Goal: Task Accomplishment & Management: Manage account settings

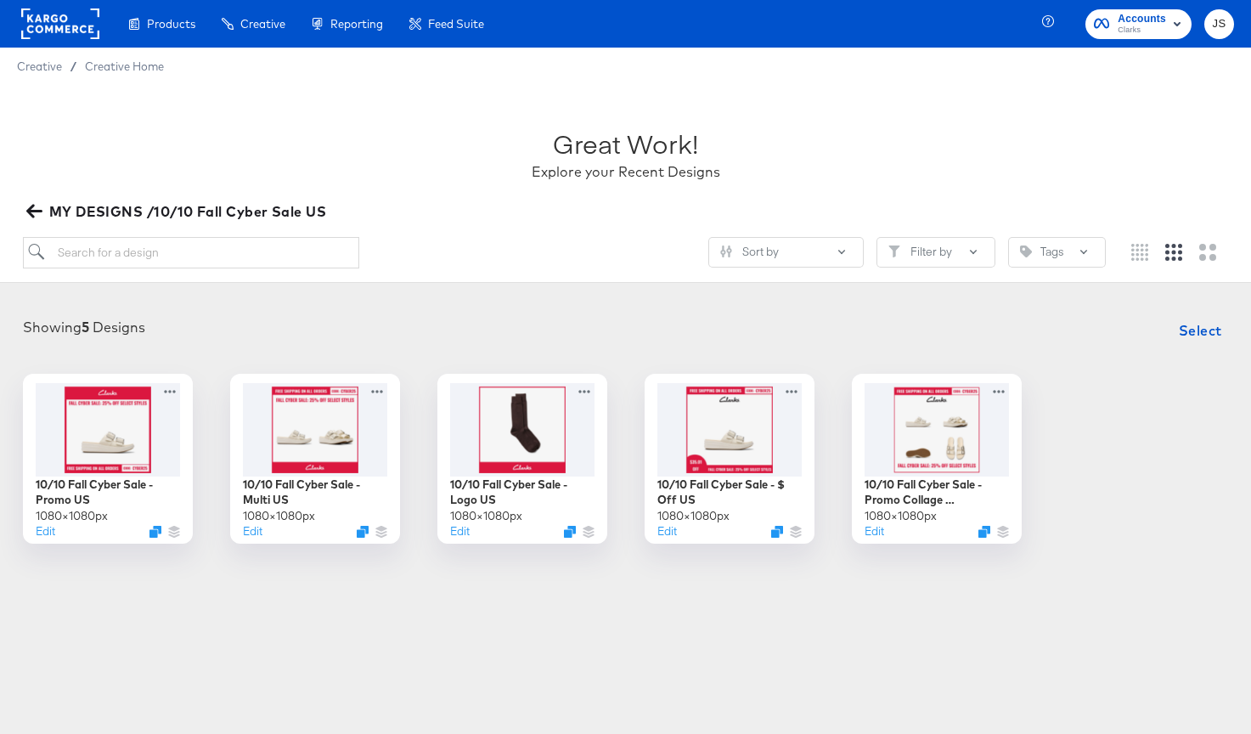
click at [1171, 21] on rect "button" at bounding box center [1177, 24] width 20 height 20
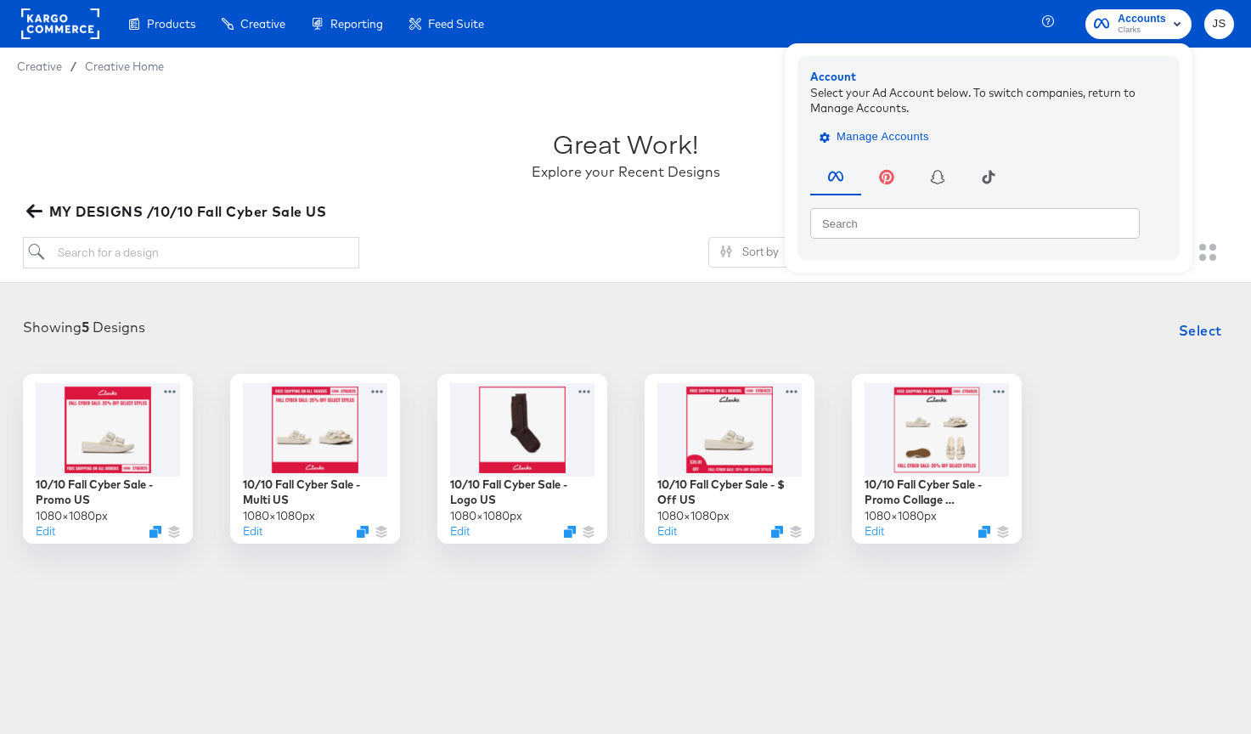
click at [903, 137] on span "Manage Accounts" at bounding box center [876, 137] width 106 height 20
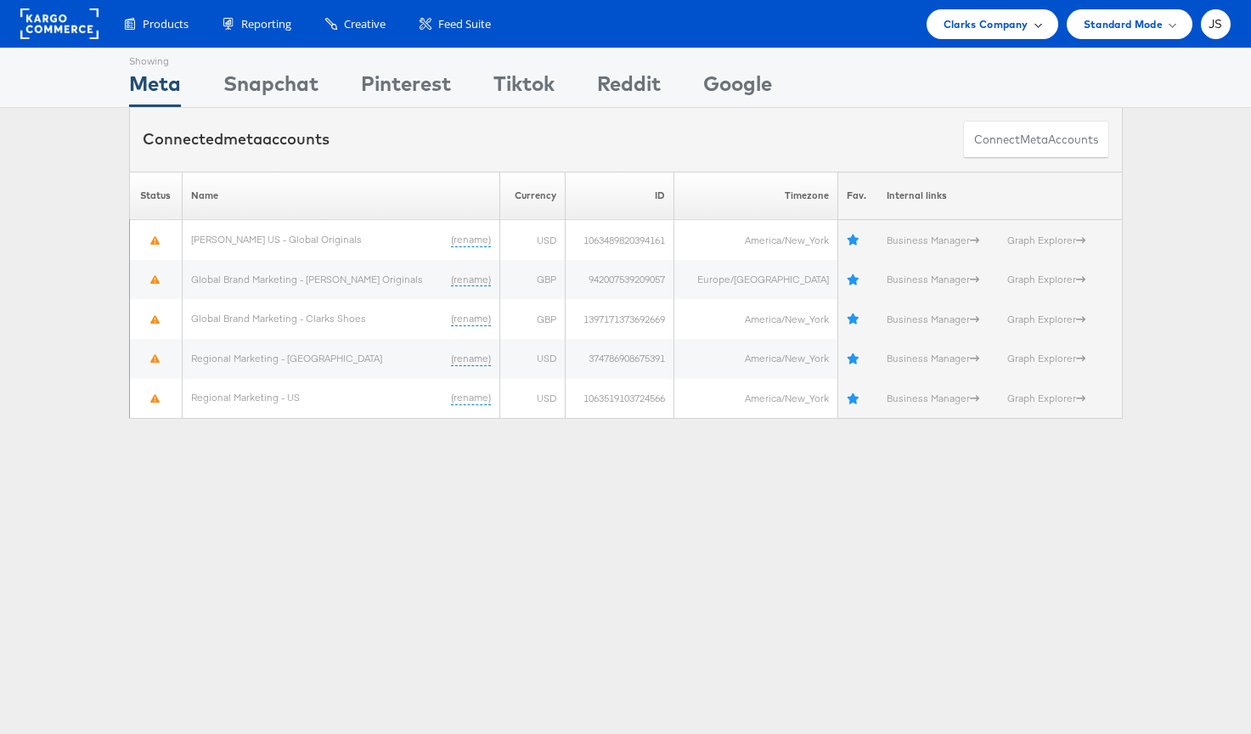
click at [995, 20] on span "Clarks Company" at bounding box center [986, 24] width 85 height 18
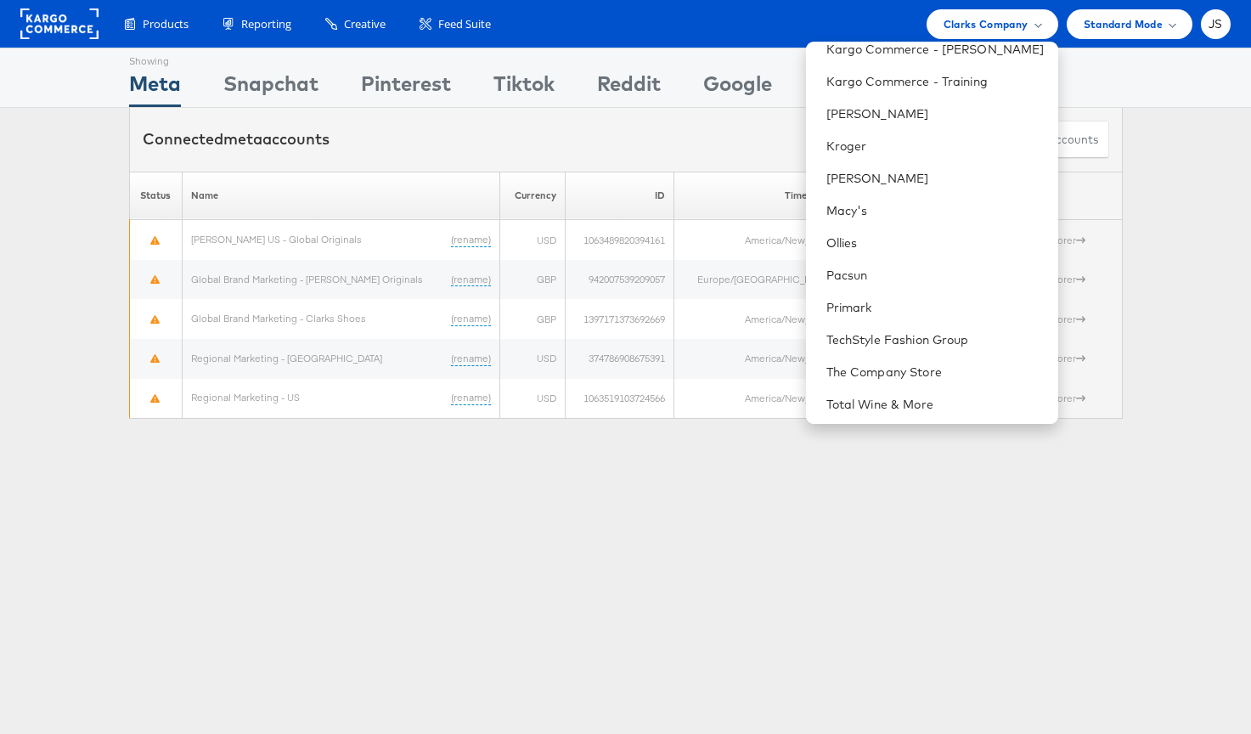
scroll to position [437, 0]
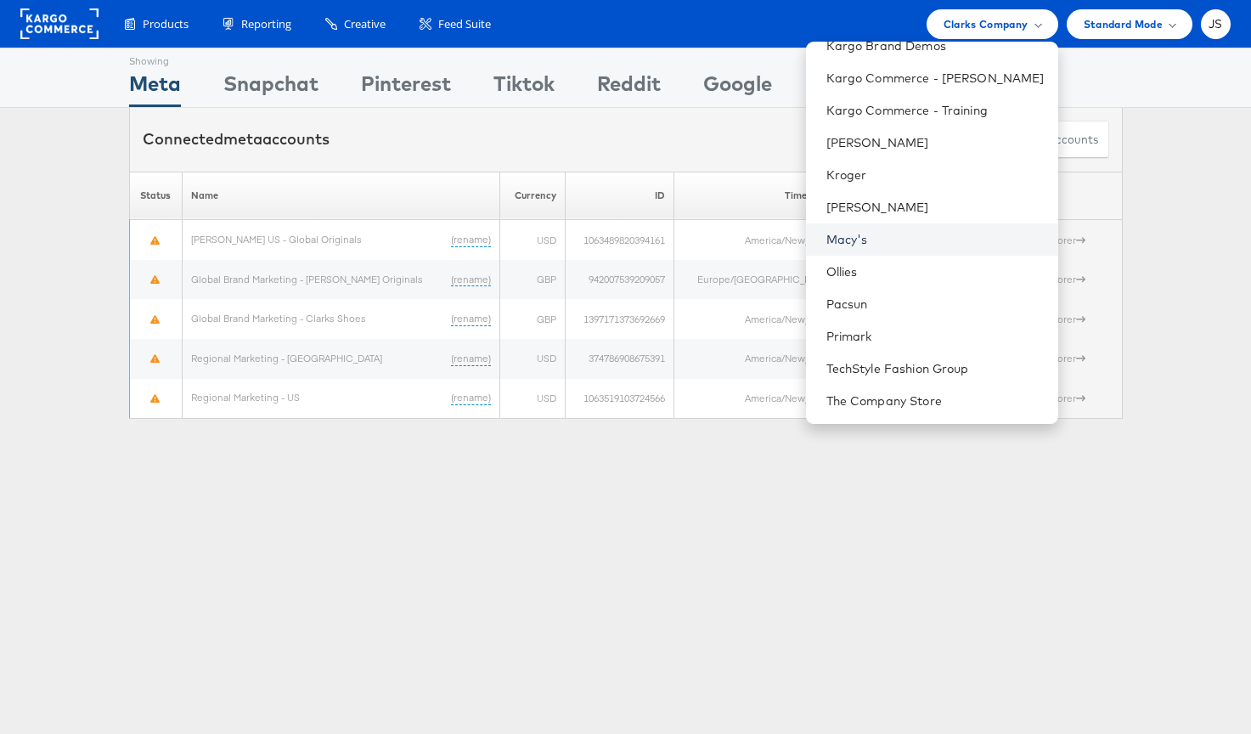
click at [918, 238] on link "Macy's" at bounding box center [936, 239] width 218 height 17
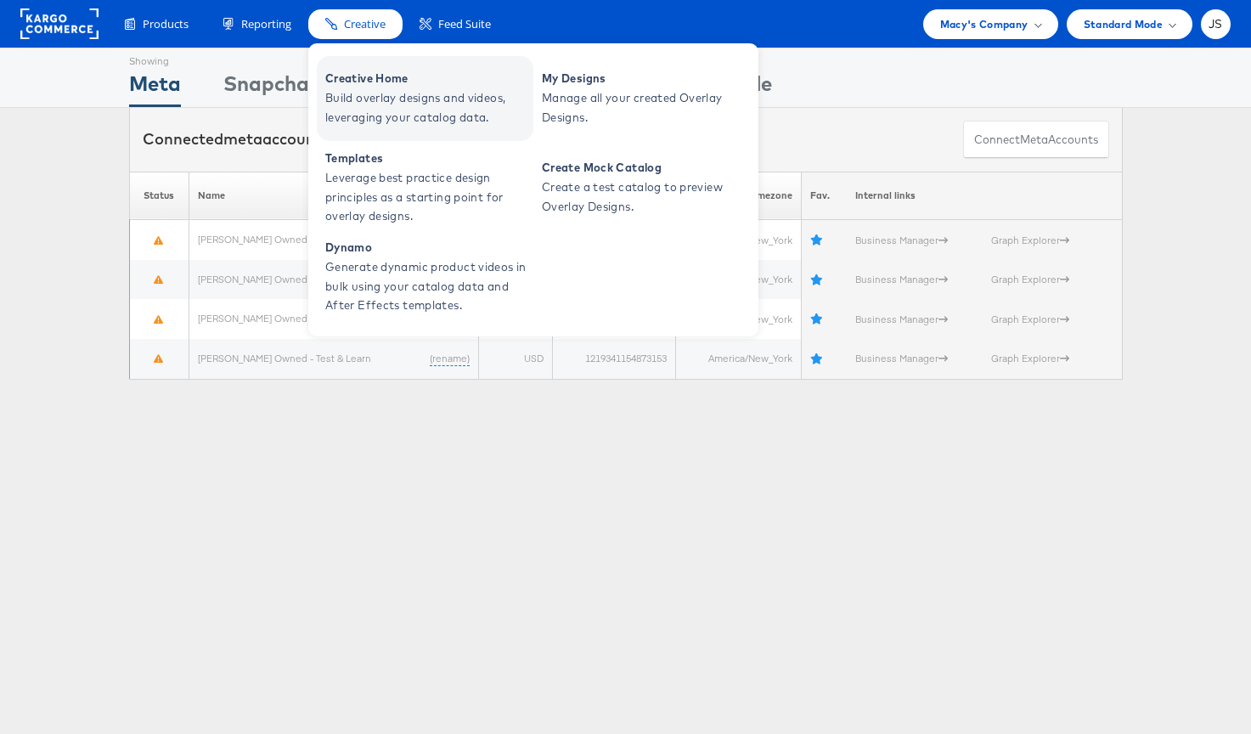
click at [392, 97] on span "Build overlay designs and videos, leveraging your catalog data." at bounding box center [427, 107] width 204 height 39
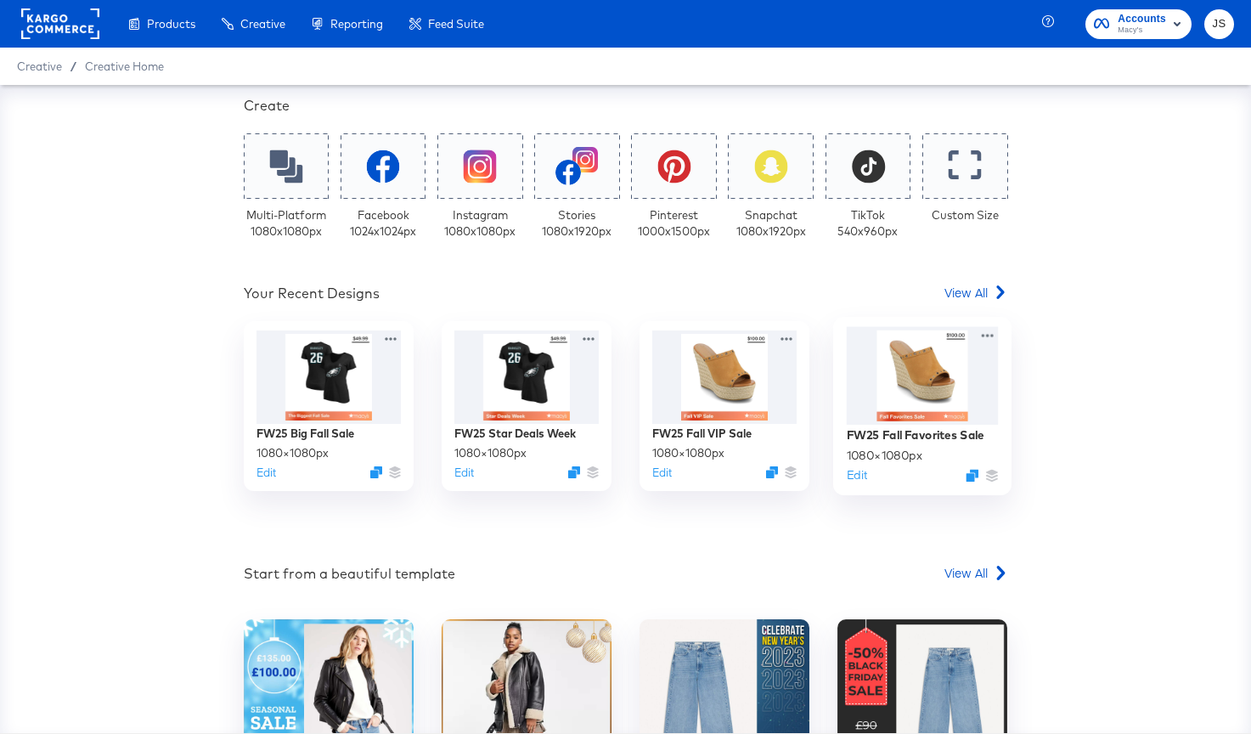
scroll to position [138, 0]
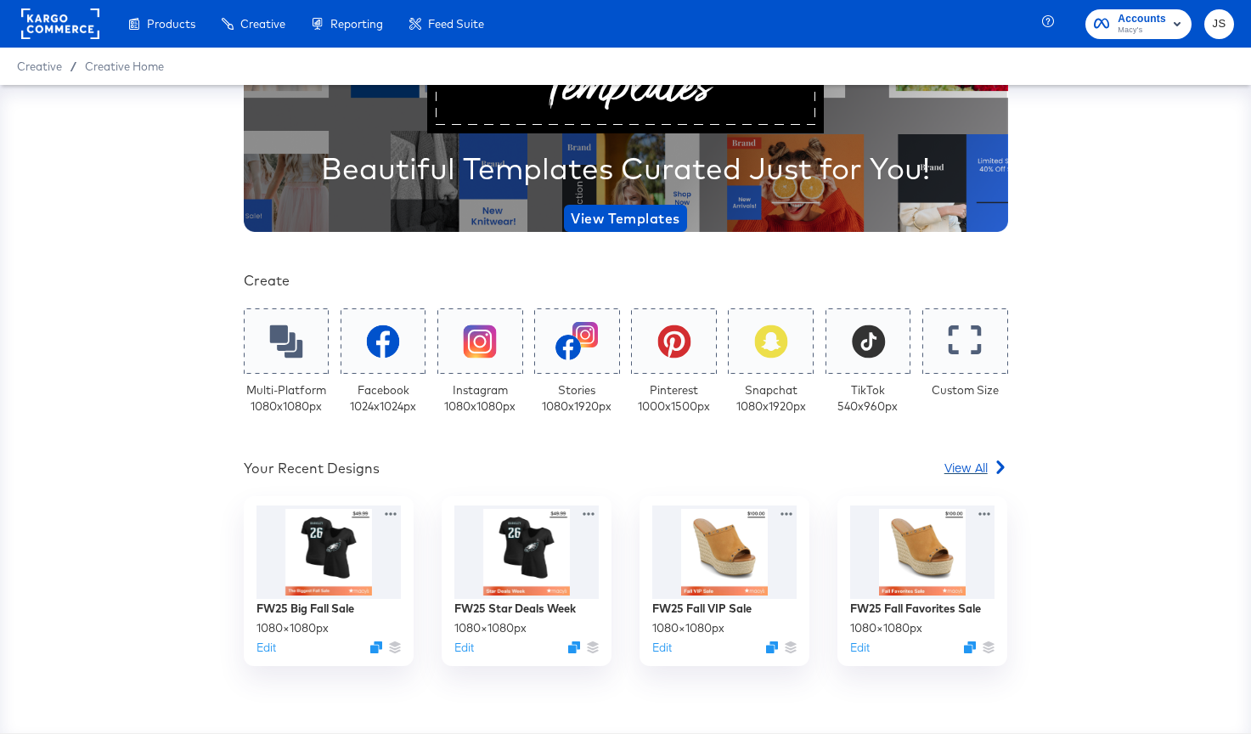
click at [974, 459] on span "View All" at bounding box center [966, 467] width 43 height 17
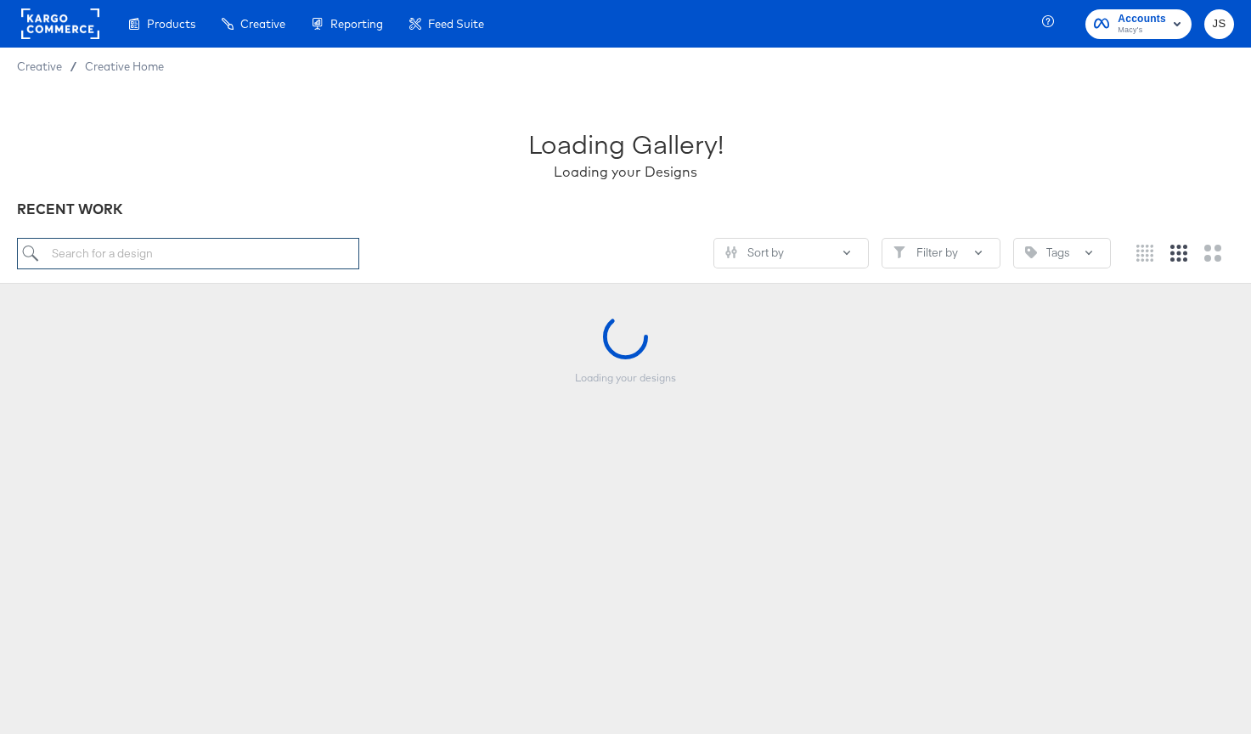
click at [270, 264] on input "search" at bounding box center [188, 253] width 342 height 31
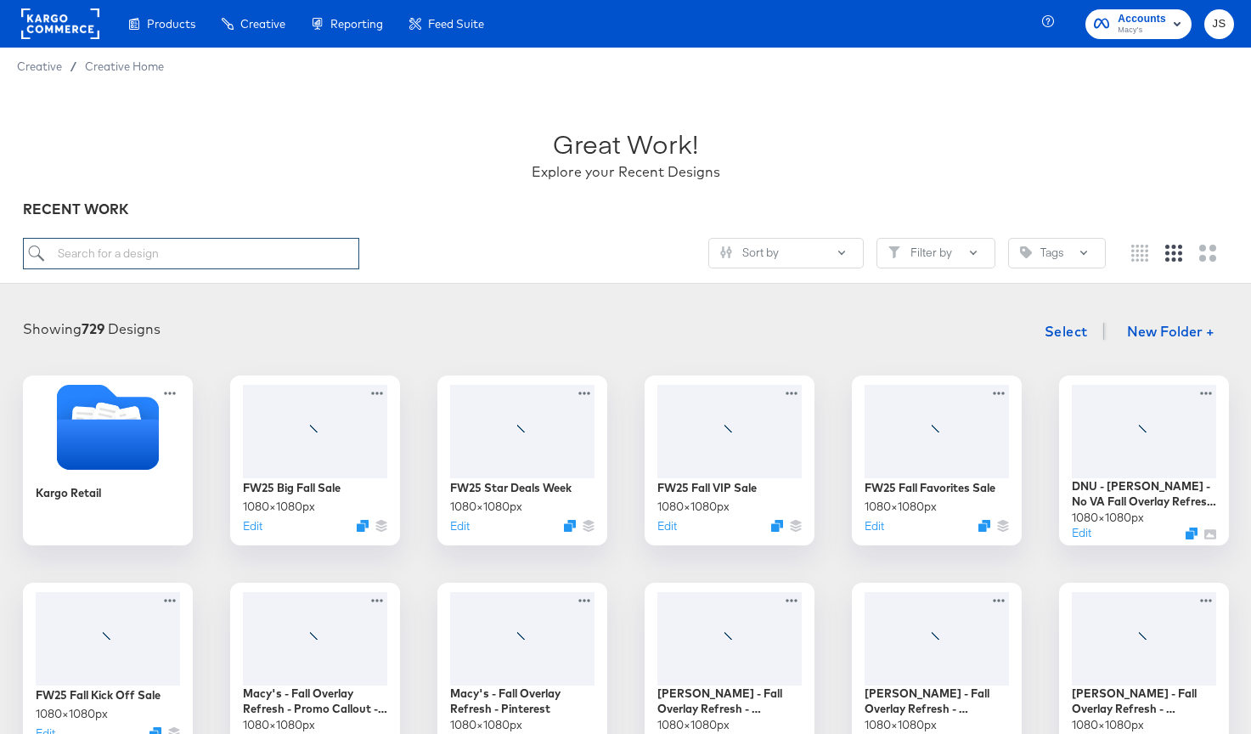
paste input "CP-8286_Macys_Snapchat_Strikethrough"
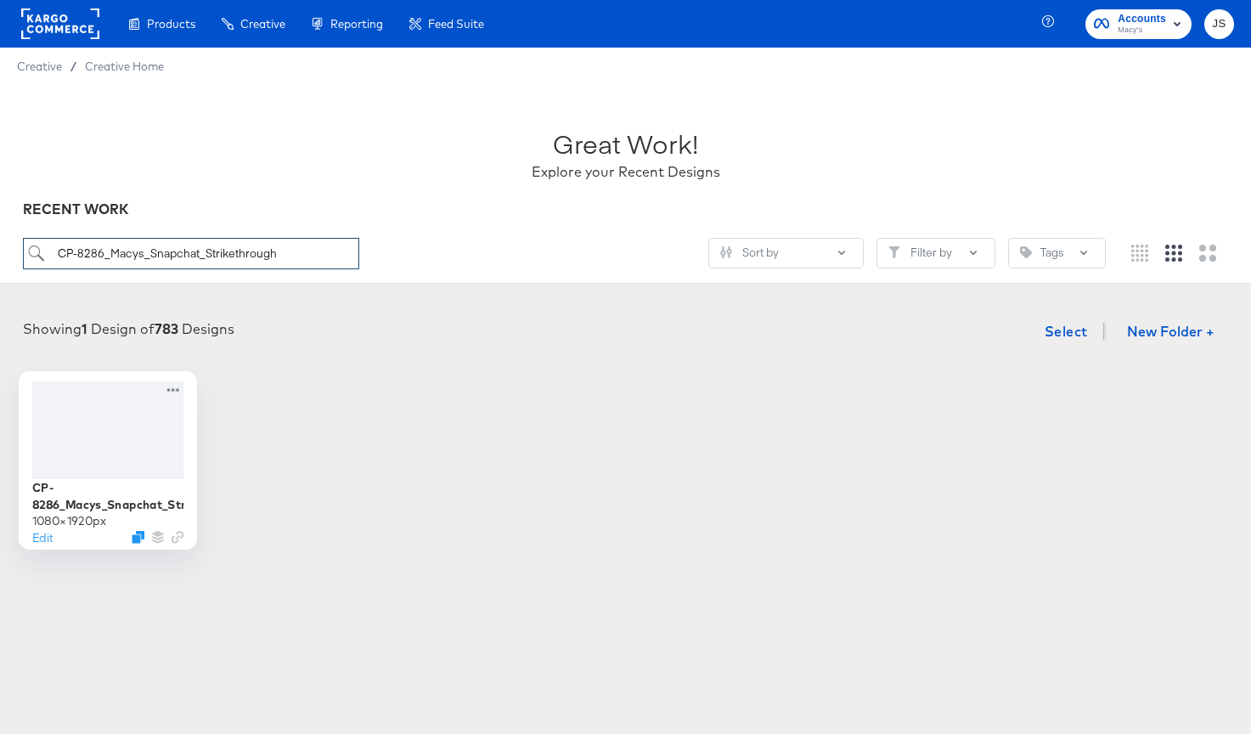
type input "CP-8286_Macys_Snapchat_Strikethrough"
click at [83, 451] on div at bounding box center [107, 430] width 152 height 98
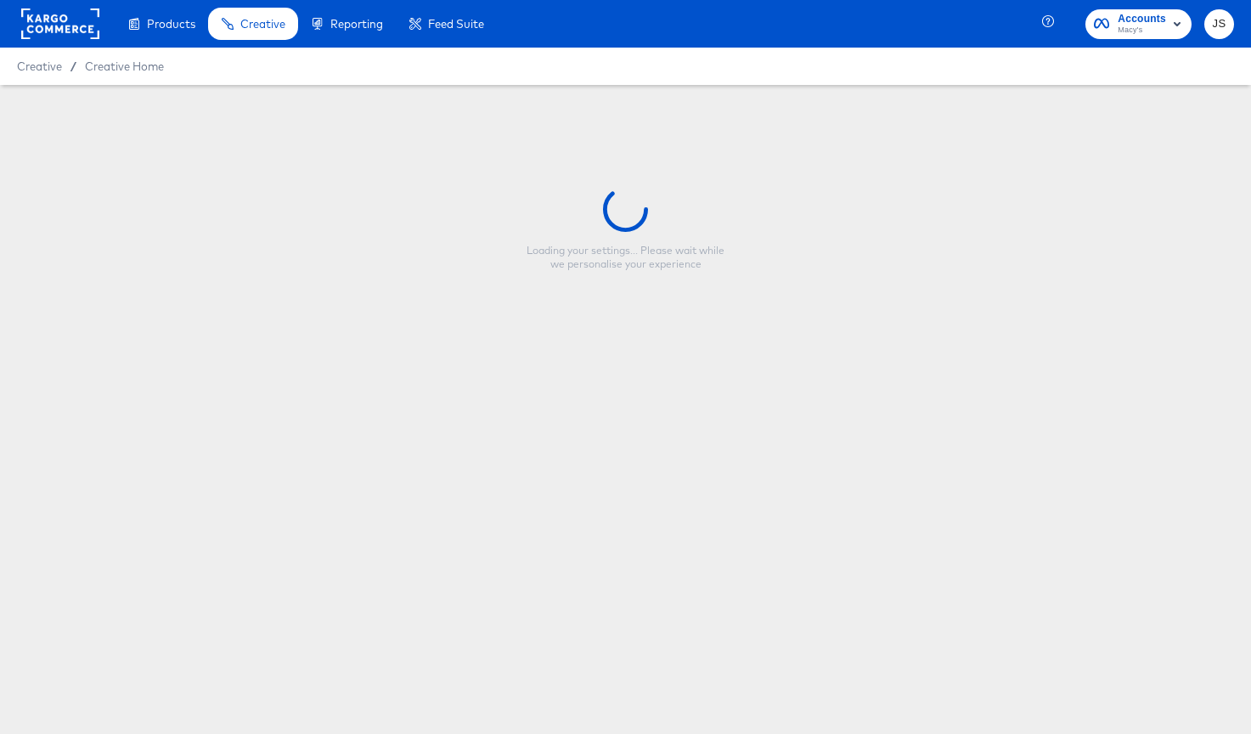
type input "CP-8286_Macys_Snapchat_Strikethrough"
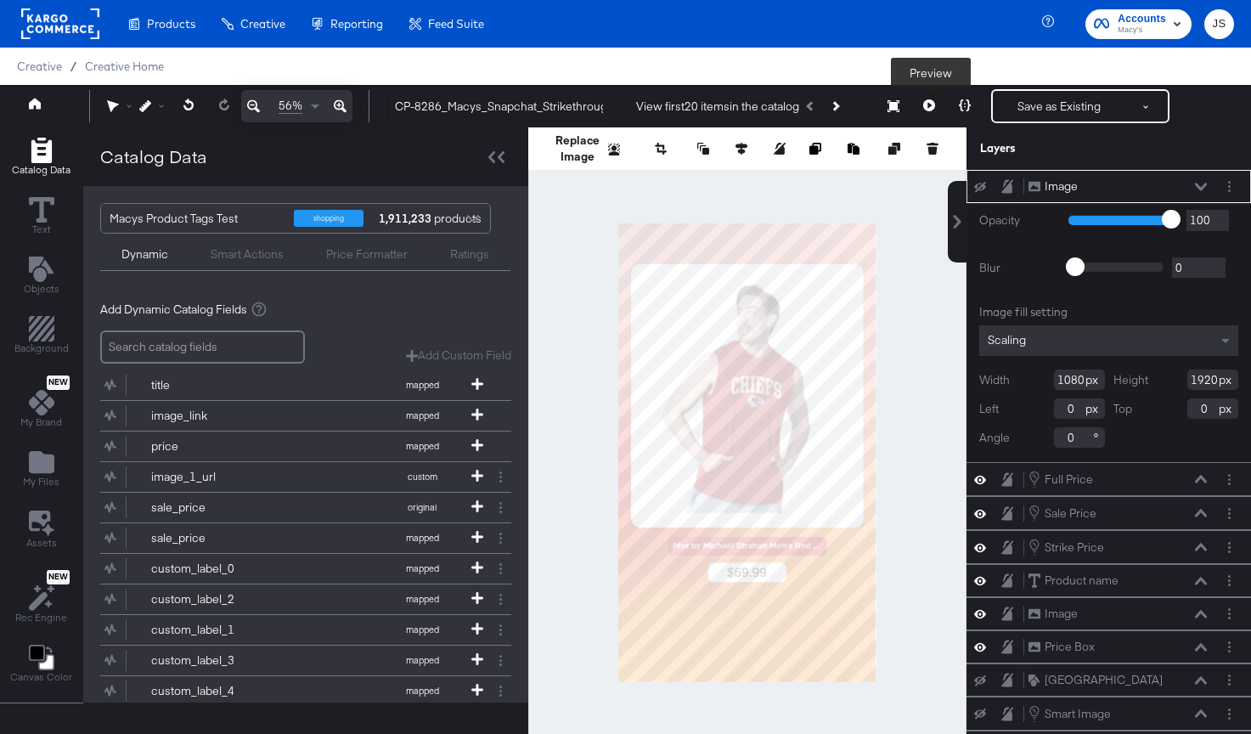
click at [934, 105] on icon at bounding box center [929, 105] width 12 height 12
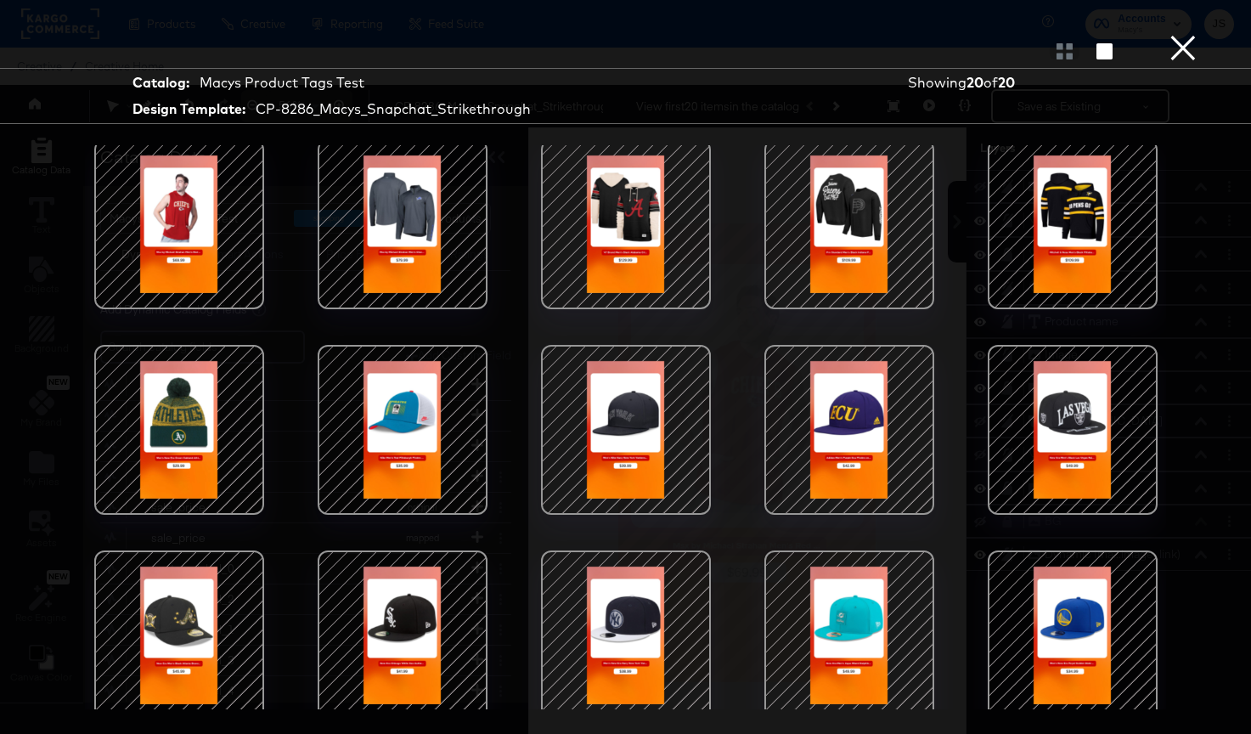
scroll to position [223, 0]
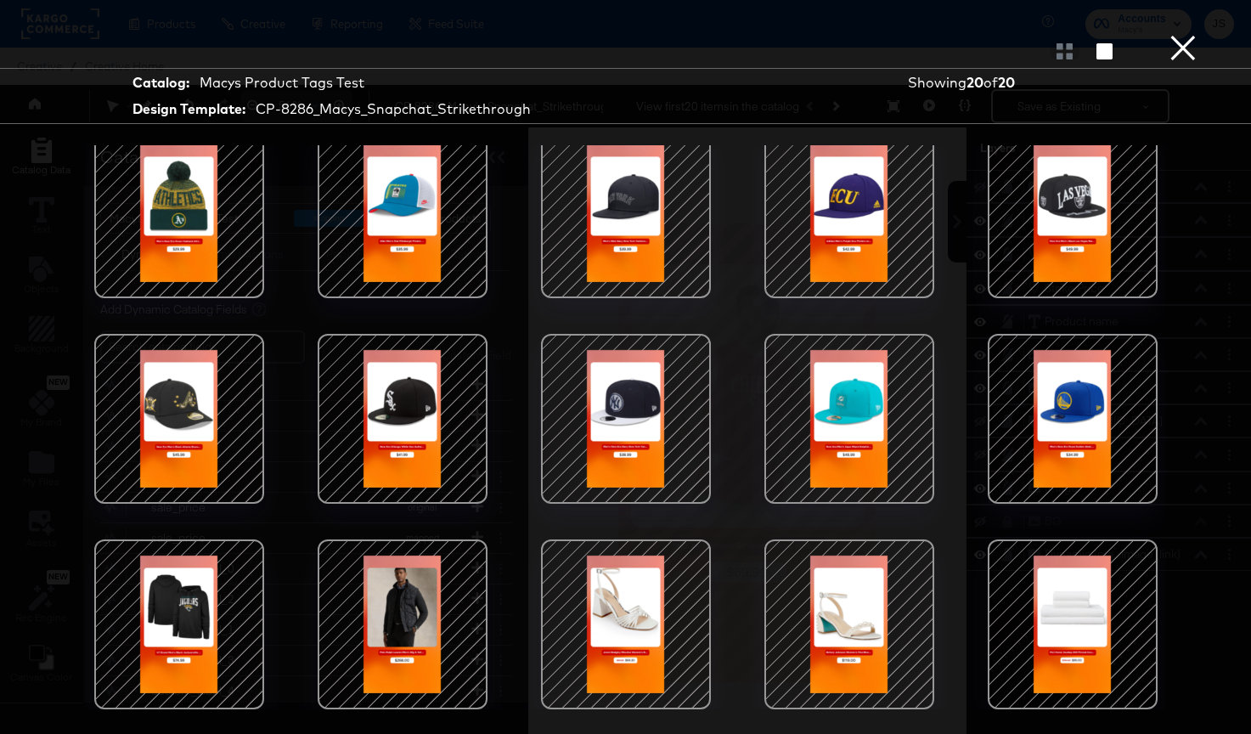
click at [1193, 34] on button "×" at bounding box center [1183, 17] width 34 height 34
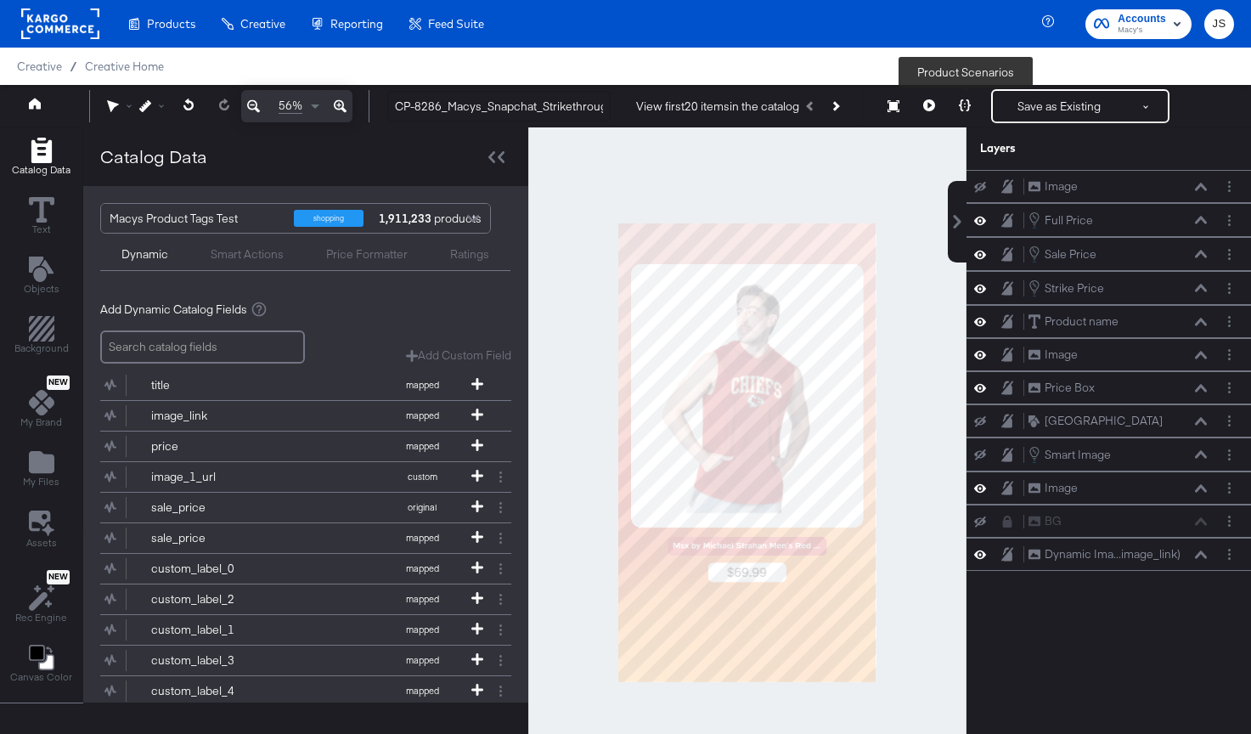
click at [961, 106] on icon at bounding box center [965, 105] width 12 height 12
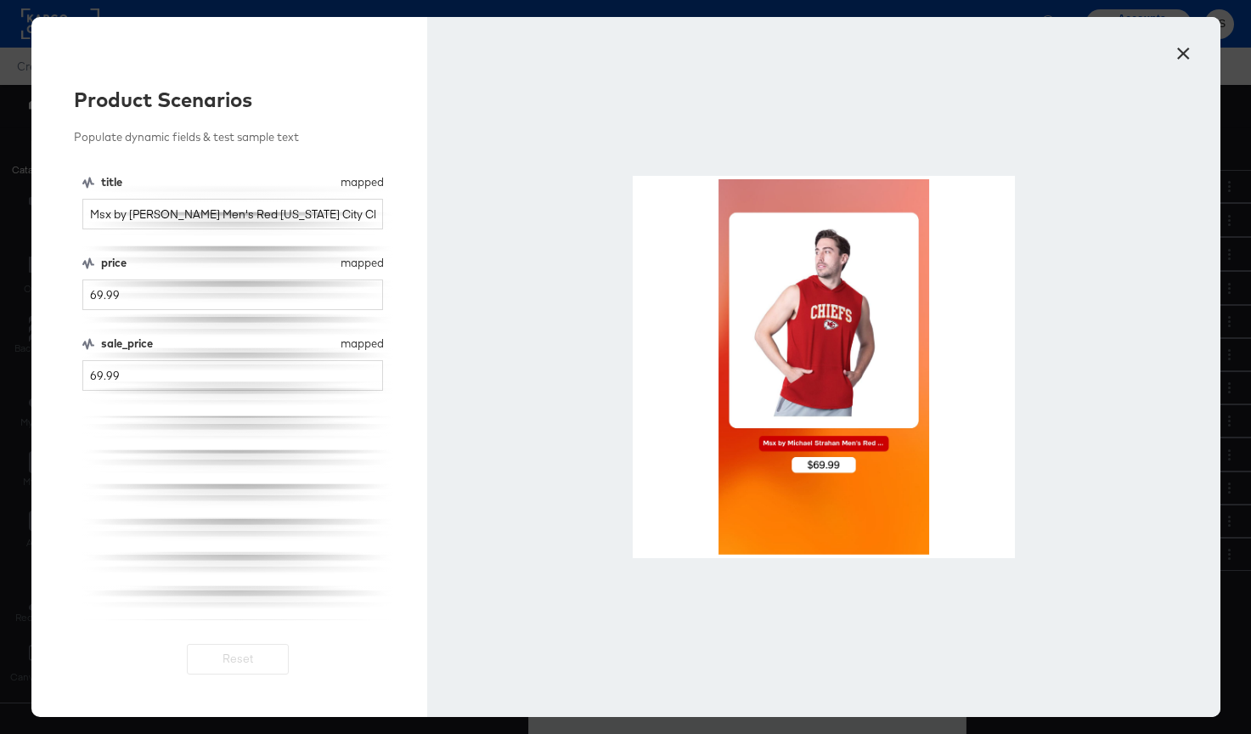
click at [207, 274] on div "price mapped price 69.99" at bounding box center [233, 282] width 302 height 55
drag, startPoint x: 207, startPoint y: 291, endPoint x: 21, endPoint y: 291, distance: 186.0
click at [21, 291] on div "× Product Scenarios Populate dynamic fields & test sample text title mapped tit…" at bounding box center [625, 367] width 1251 height 734
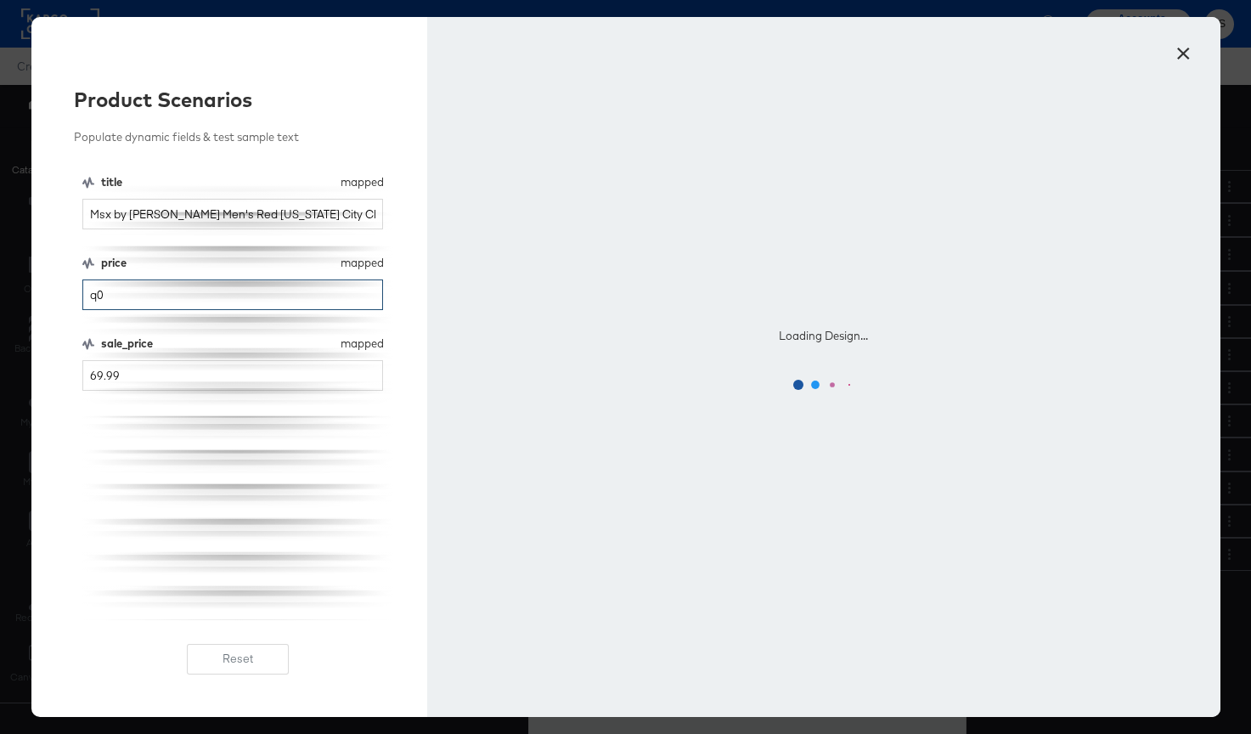
type input "q"
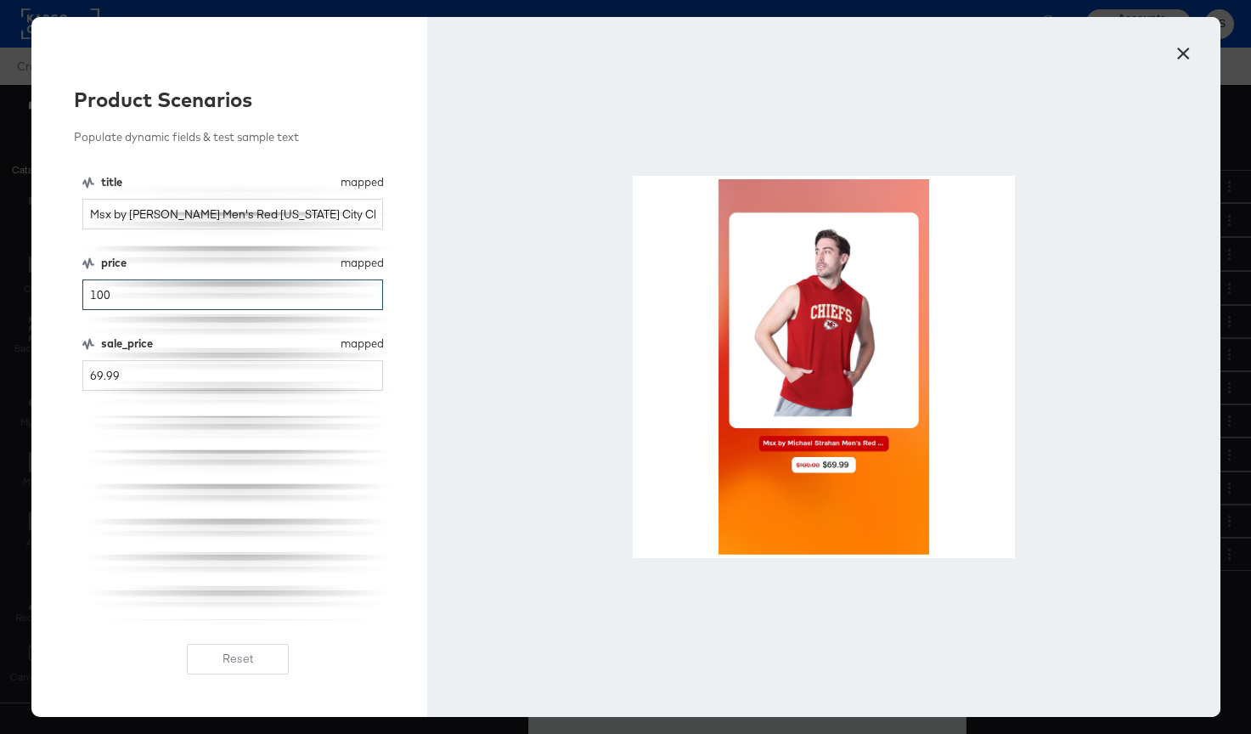
type input "100"
click at [1183, 54] on button "×" at bounding box center [1184, 49] width 31 height 31
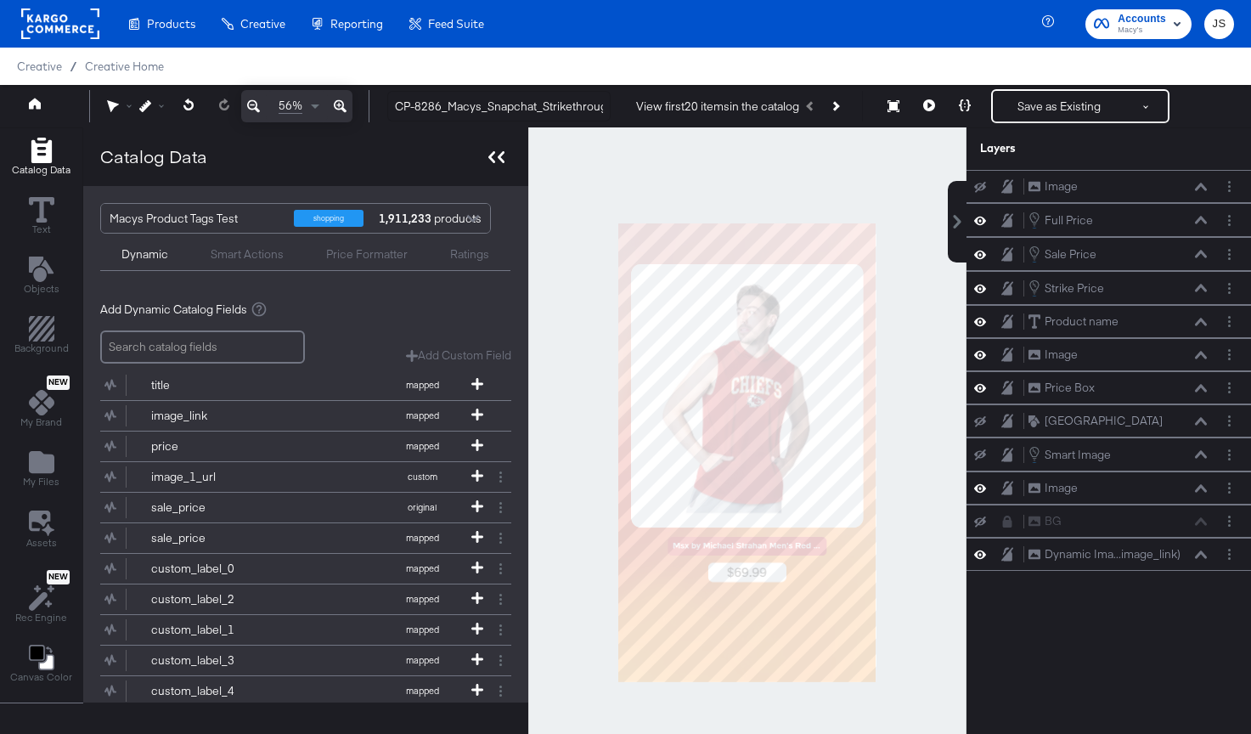
click at [492, 162] on icon at bounding box center [491, 157] width 7 height 12
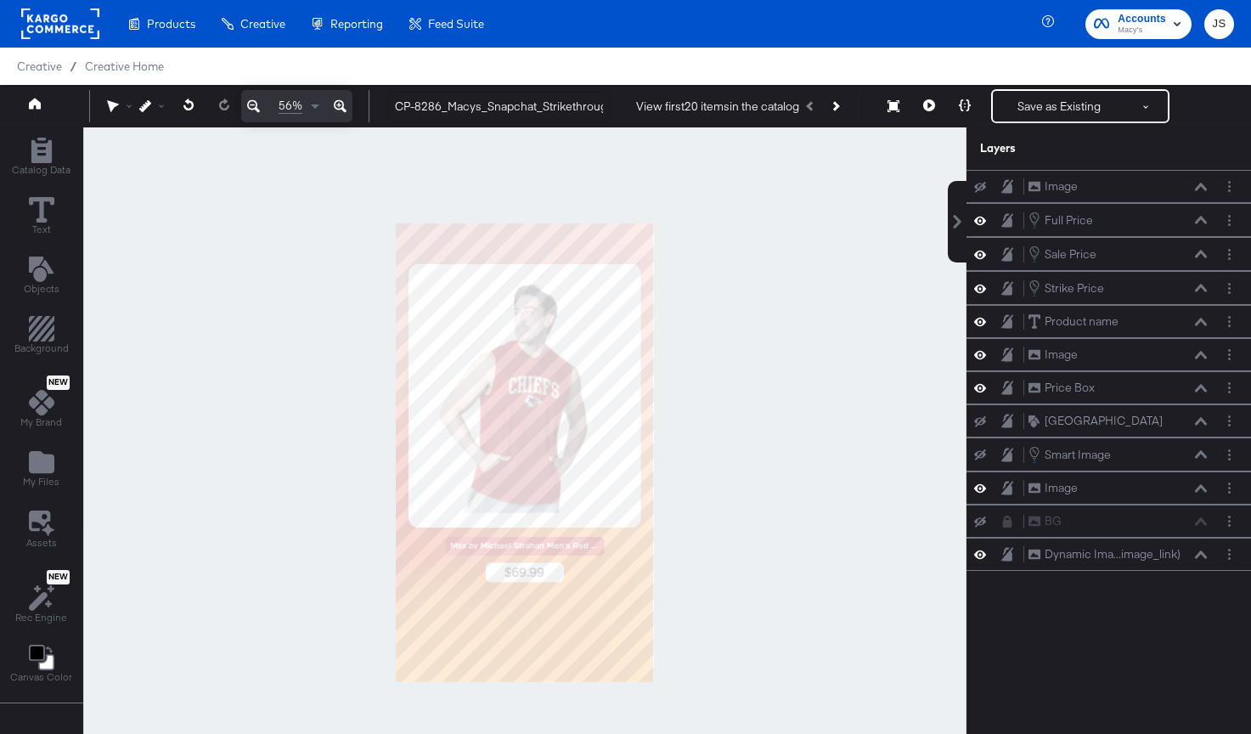
click at [1164, 32] on span "Macy's" at bounding box center [1142, 31] width 48 height 14
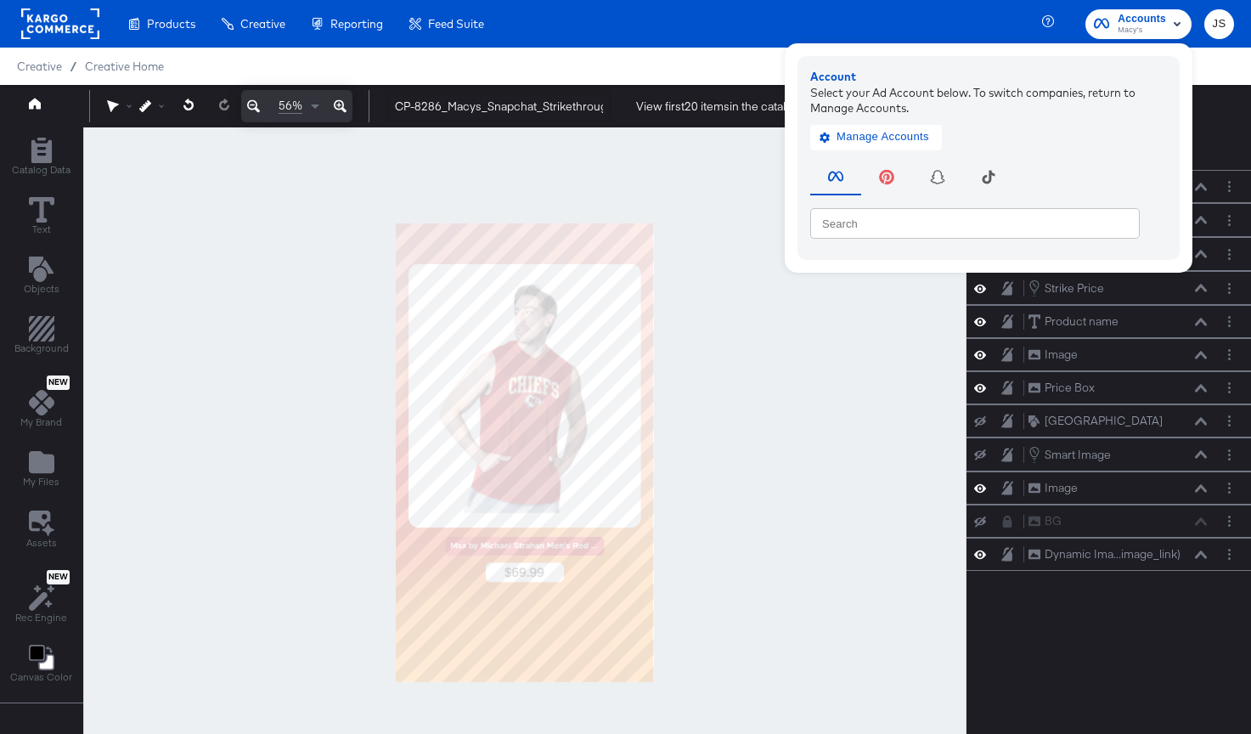
click at [901, 121] on div "Manage Accounts" at bounding box center [988, 133] width 357 height 34
click at [910, 133] on span "Manage Accounts" at bounding box center [876, 137] width 106 height 20
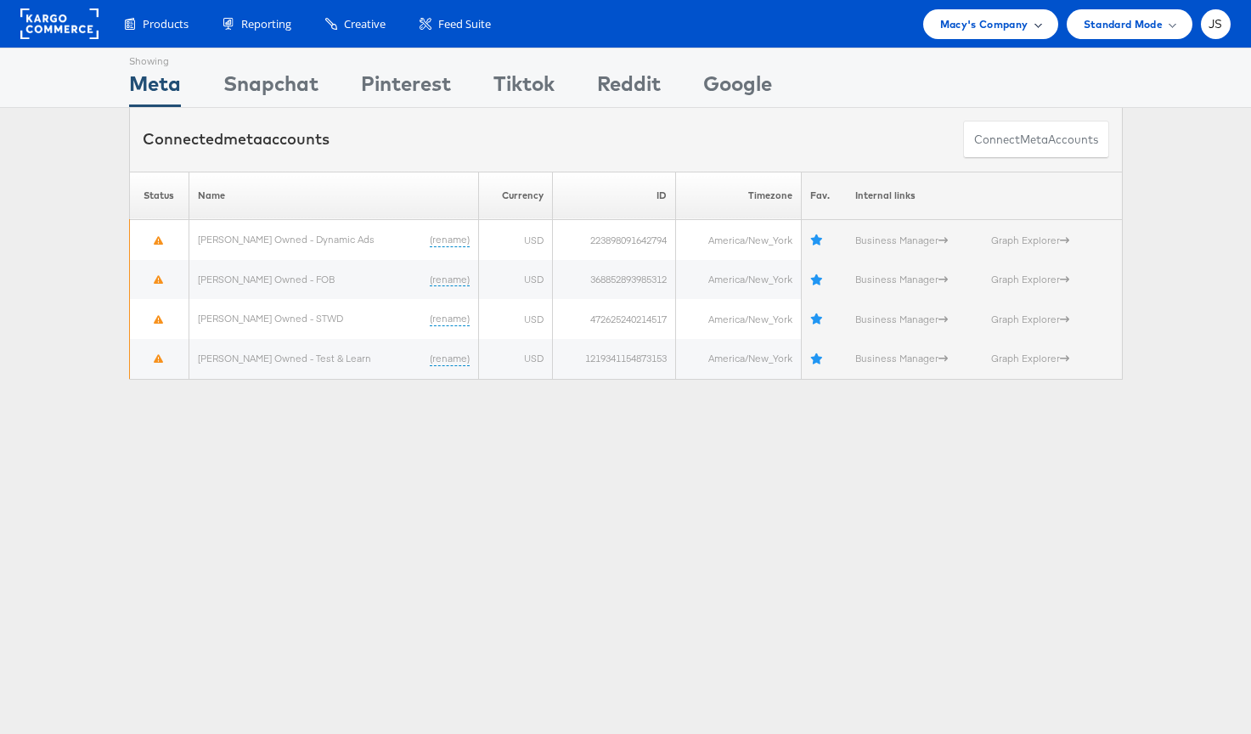
click at [1035, 22] on span at bounding box center [1038, 24] width 8 height 8
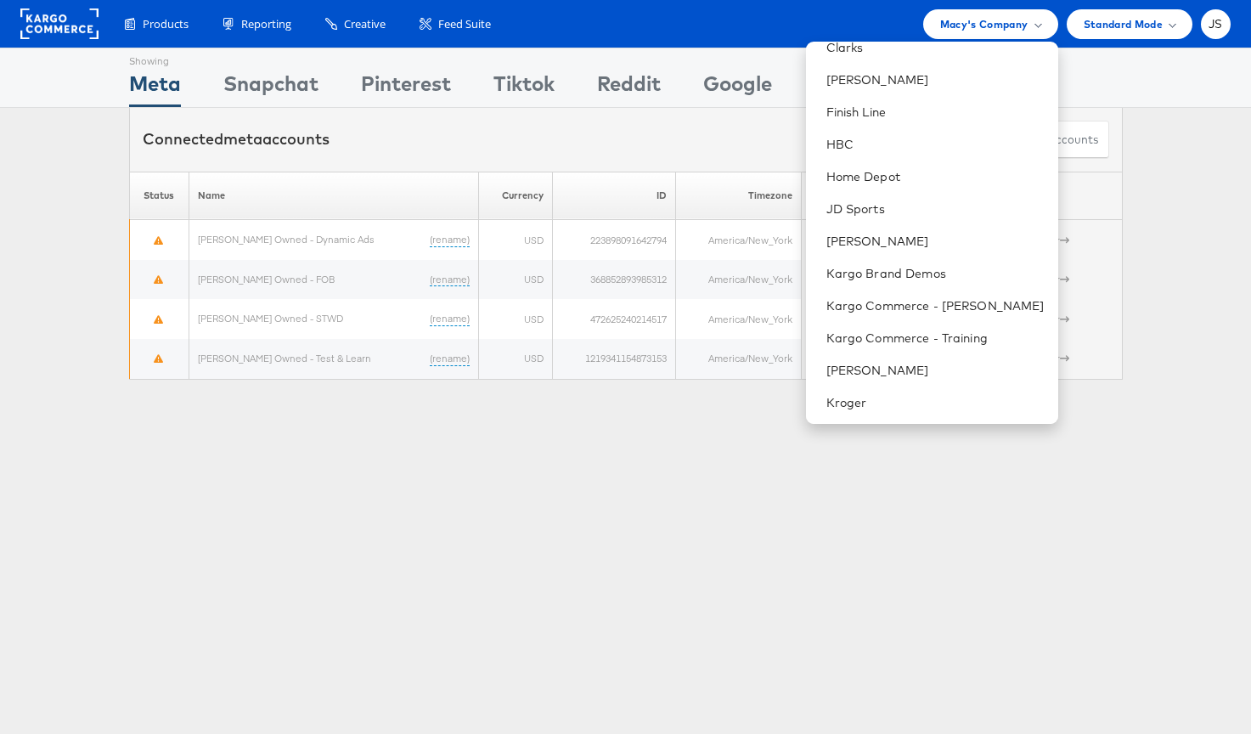
scroll to position [240, 0]
click at [911, 240] on link "[PERSON_NAME]" at bounding box center [936, 242] width 218 height 17
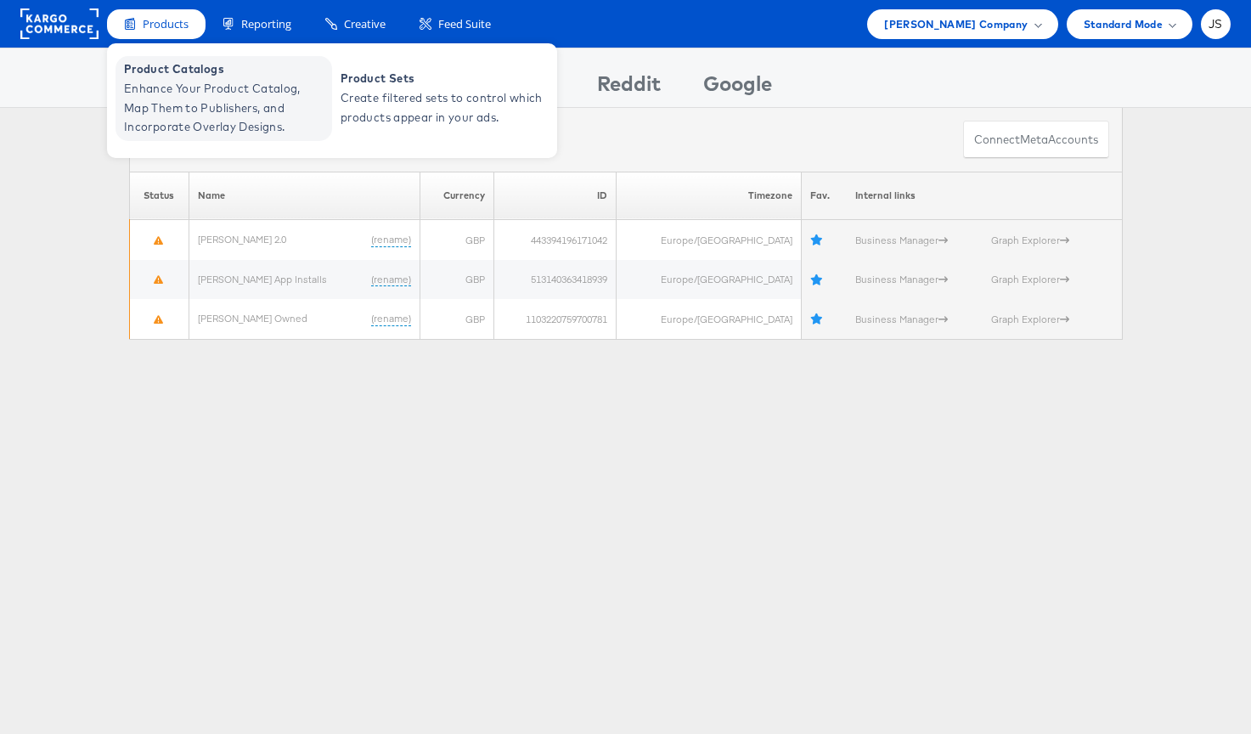
click at [188, 104] on span "Enhance Your Product Catalog, Map Them to Publishers, and Incorporate Overlay D…" at bounding box center [226, 108] width 204 height 58
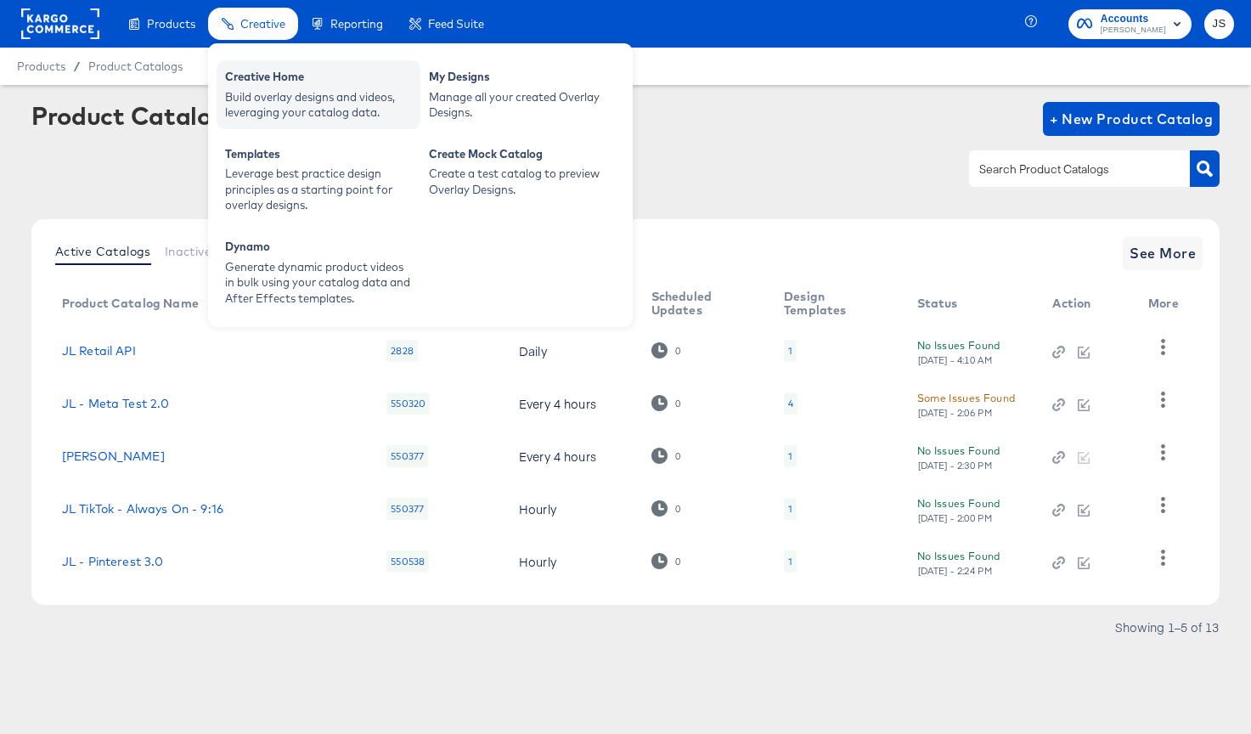
click at [268, 105] on div "Build overlay designs and videos, leveraging your catalog data." at bounding box center [318, 104] width 187 height 31
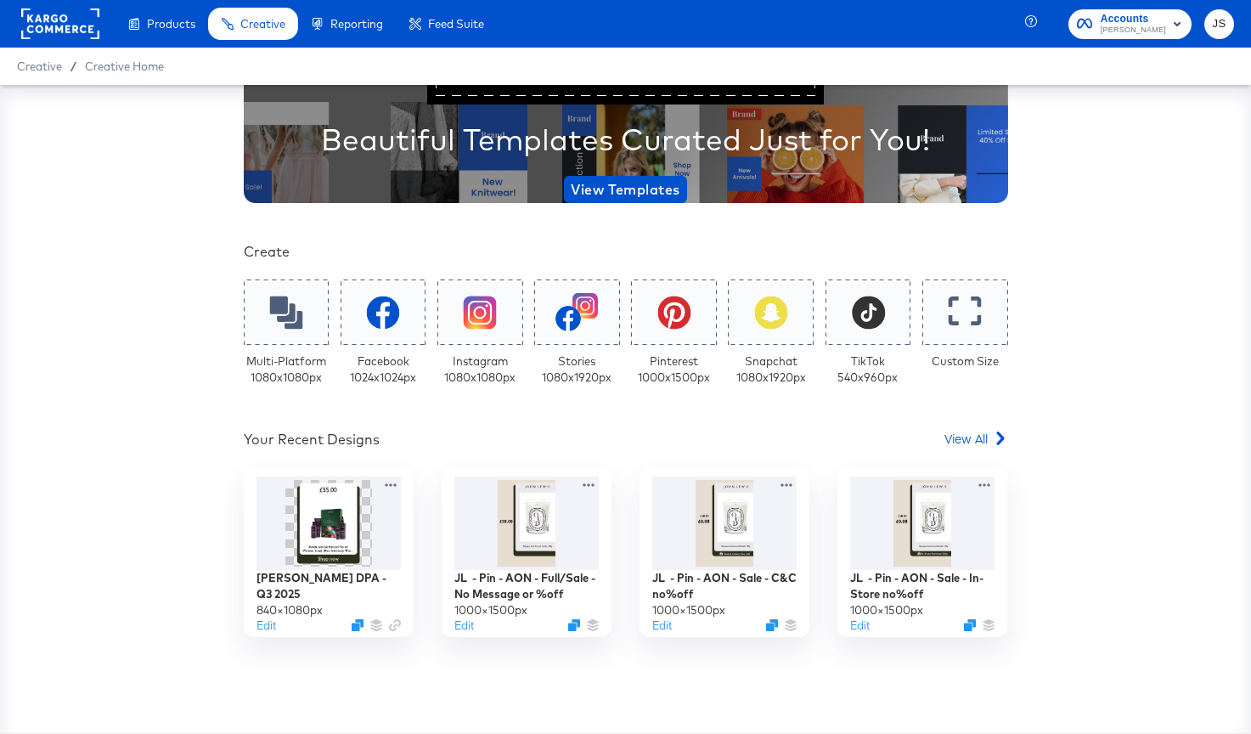
scroll to position [169, 0]
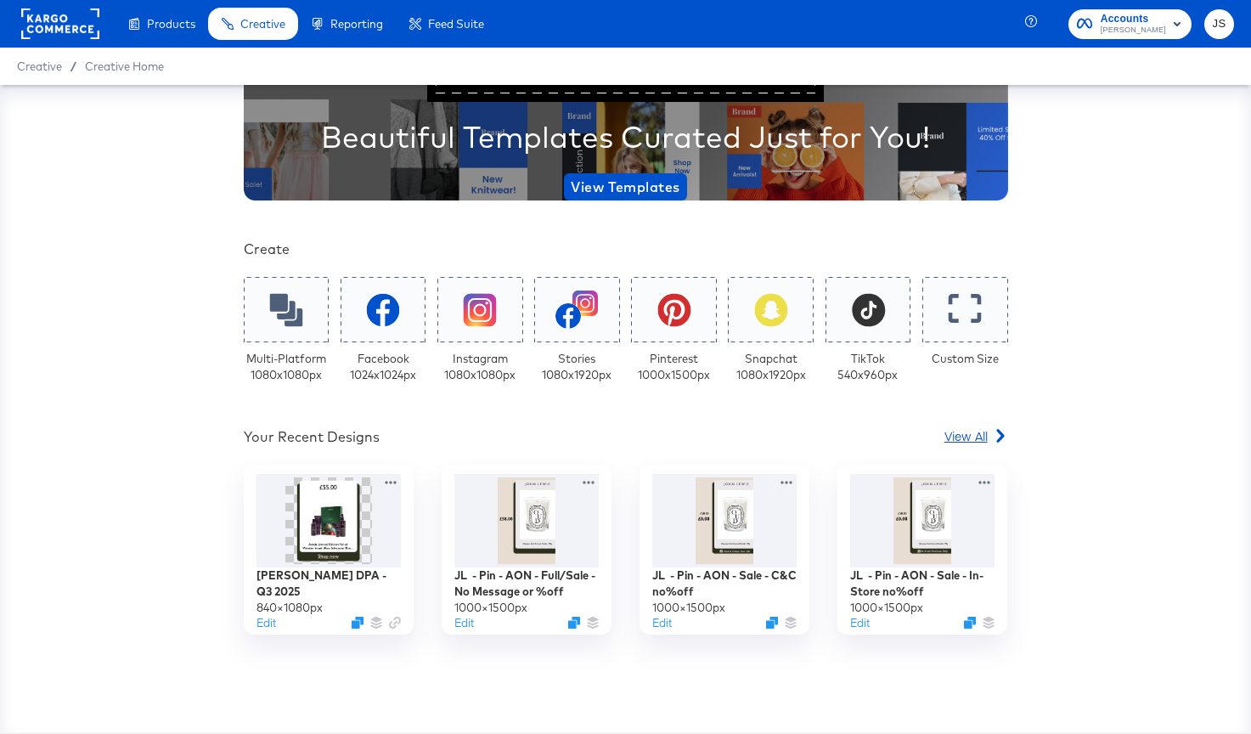
click at [956, 443] on span "View All" at bounding box center [966, 435] width 43 height 17
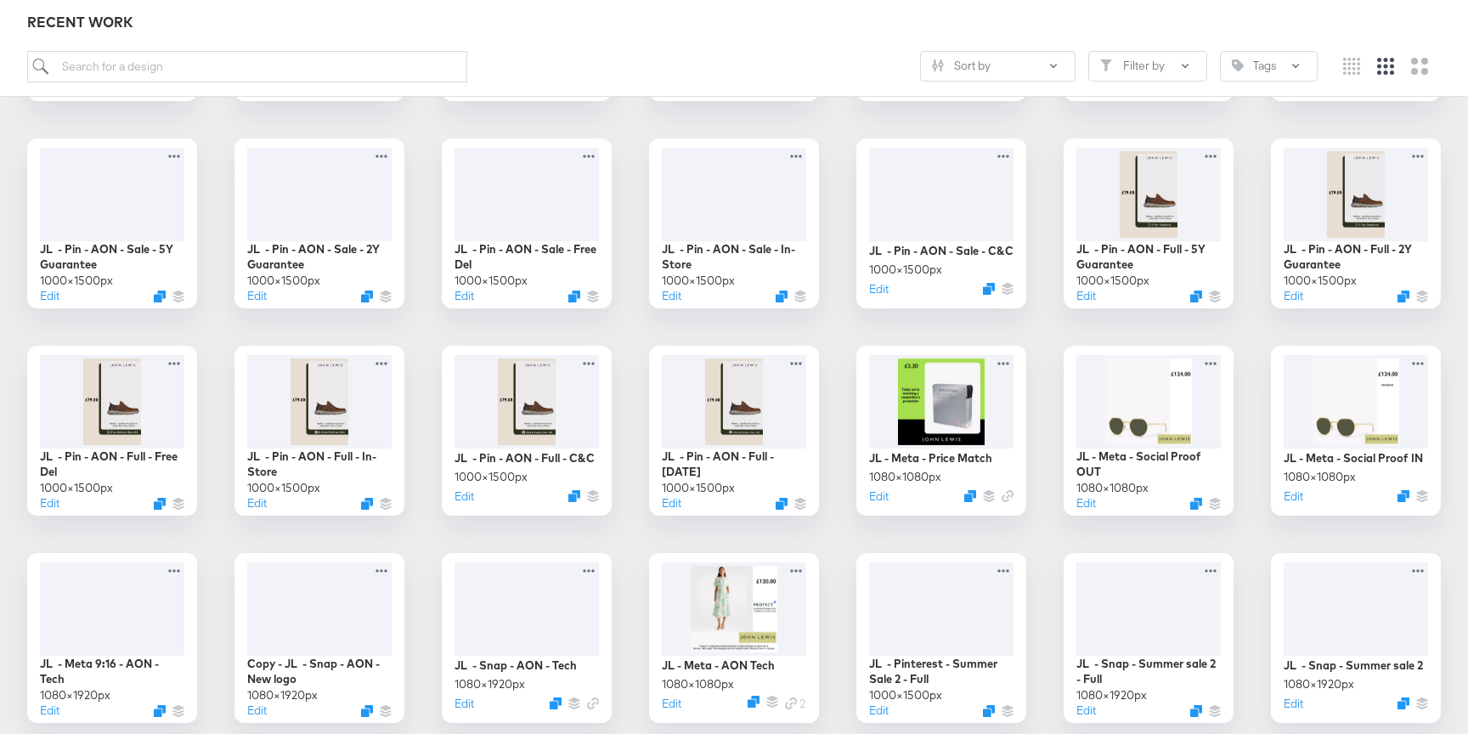
scroll to position [445, 0]
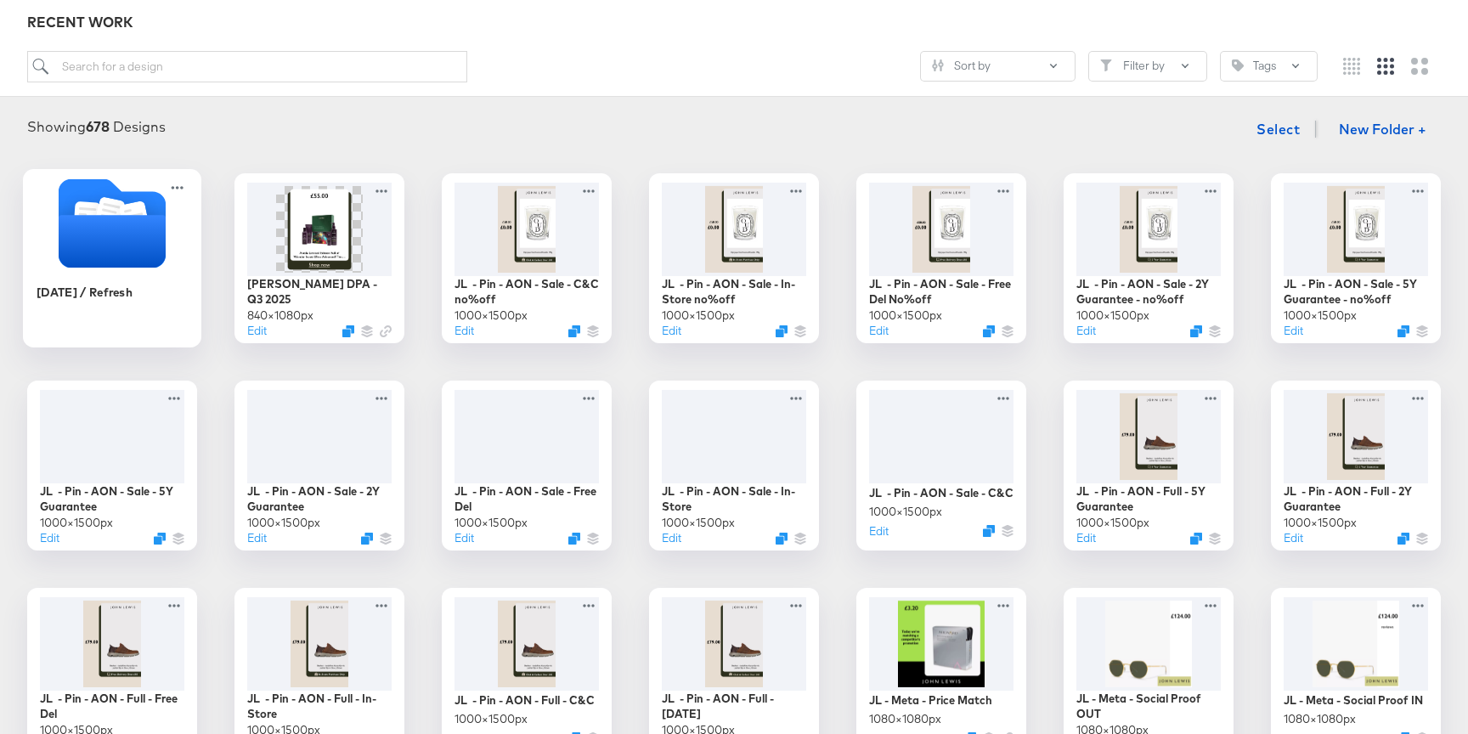
click at [155, 240] on icon "Folder" at bounding box center [112, 241] width 107 height 53
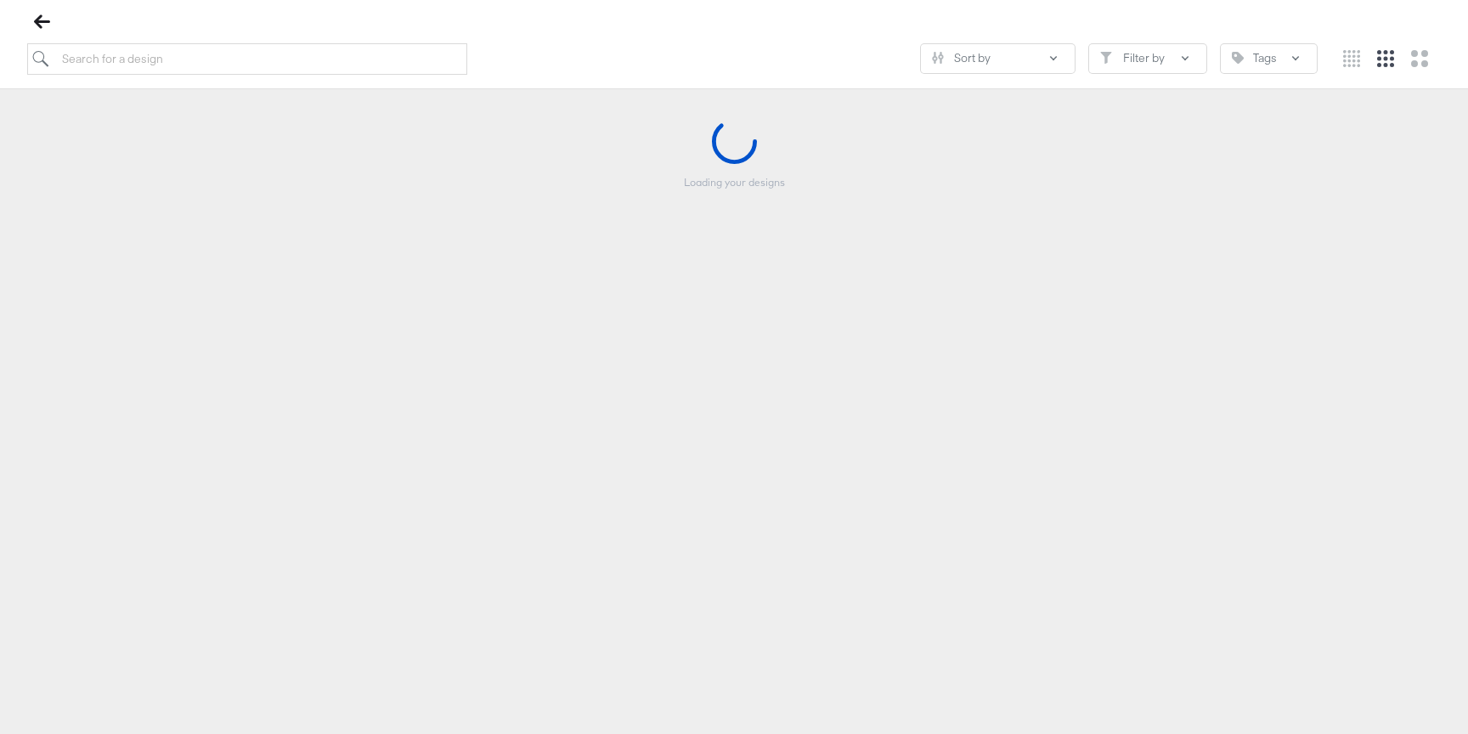
scroll to position [194, 0]
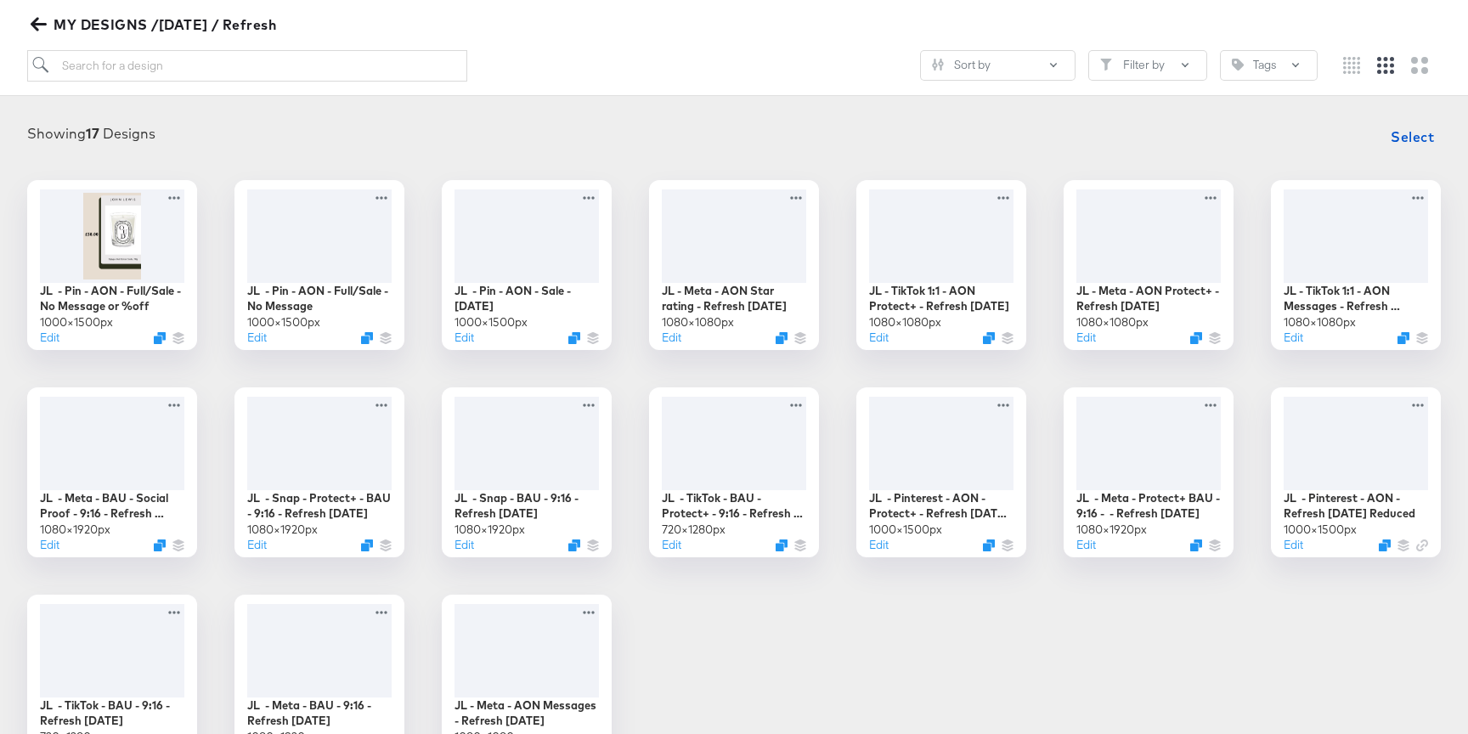
click at [33, 26] on icon "button" at bounding box center [39, 25] width 16 height 14
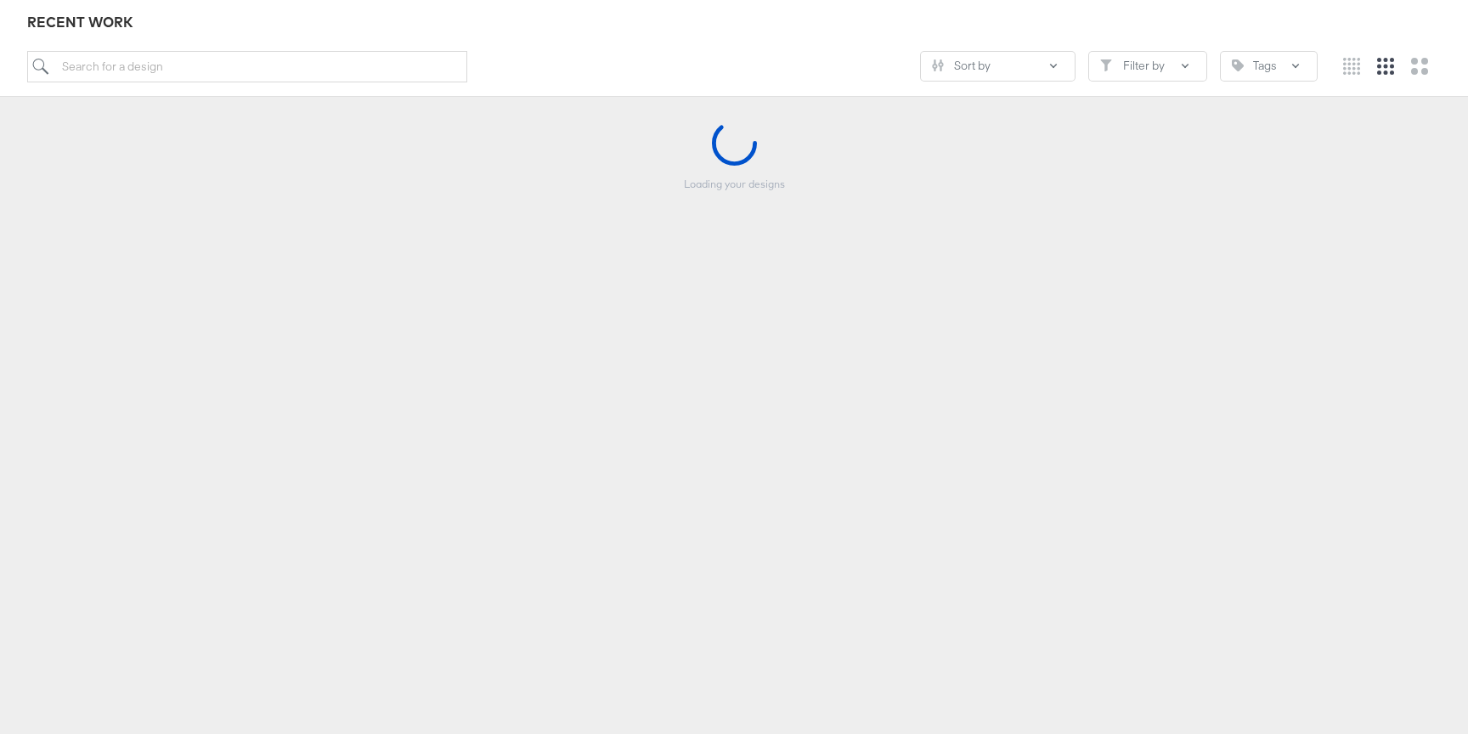
scroll to position [188, 0]
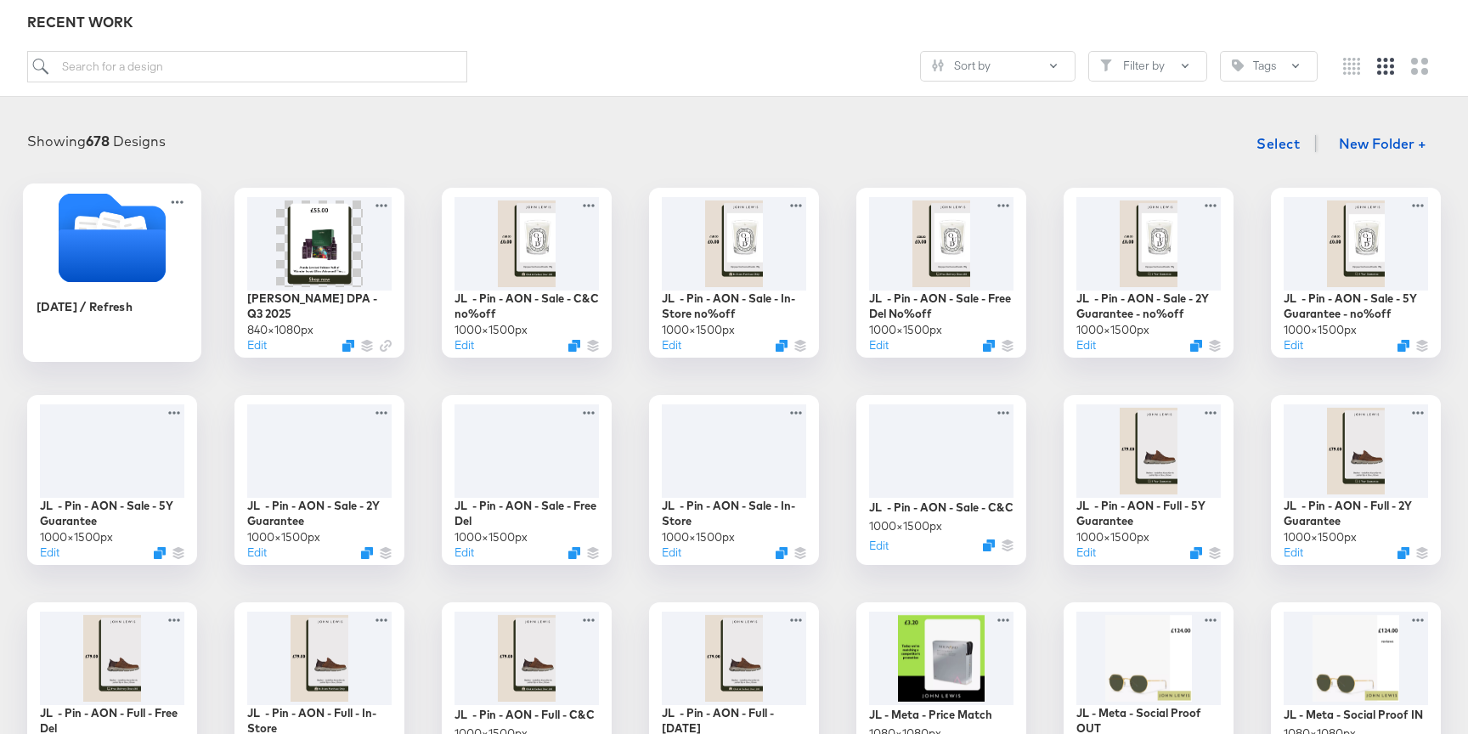
click at [141, 253] on icon "Folder" at bounding box center [112, 255] width 107 height 53
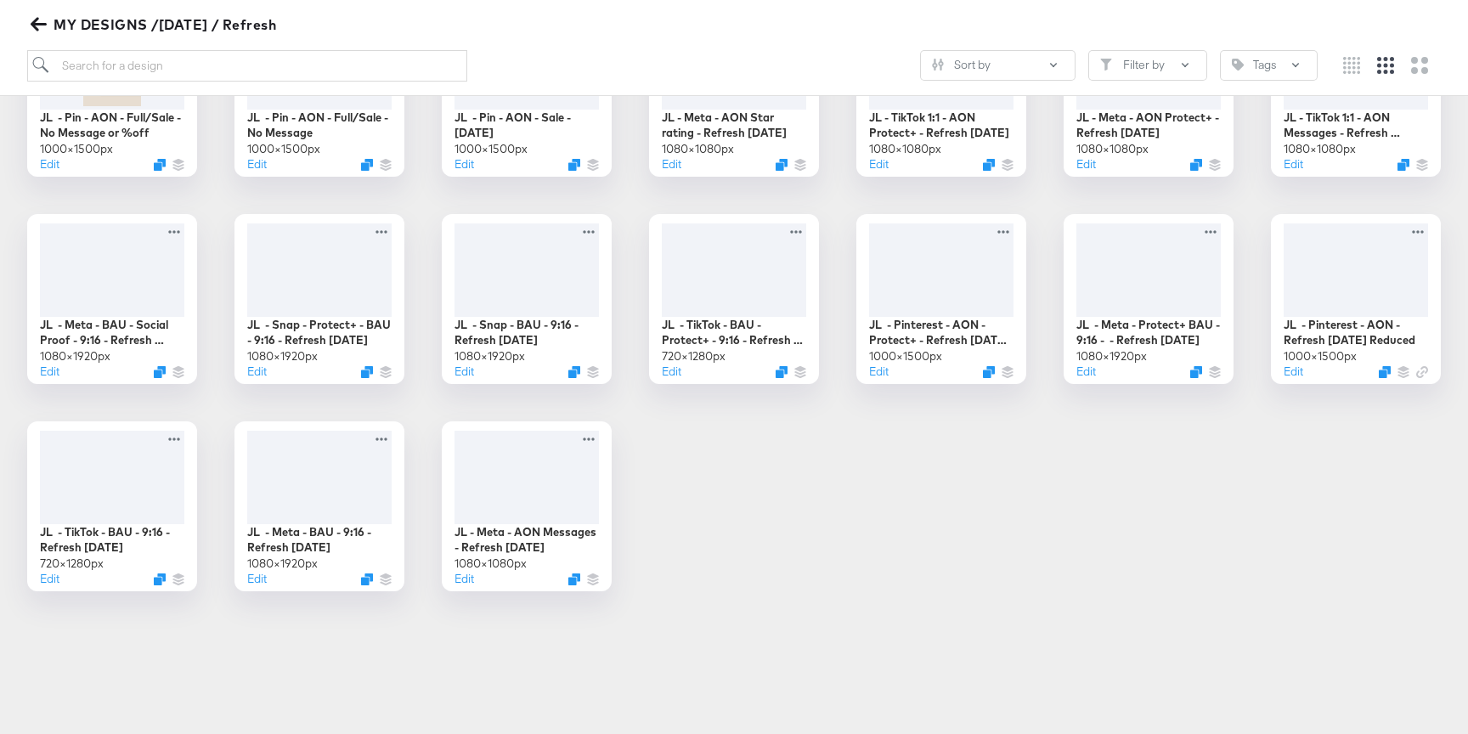
scroll to position [74, 0]
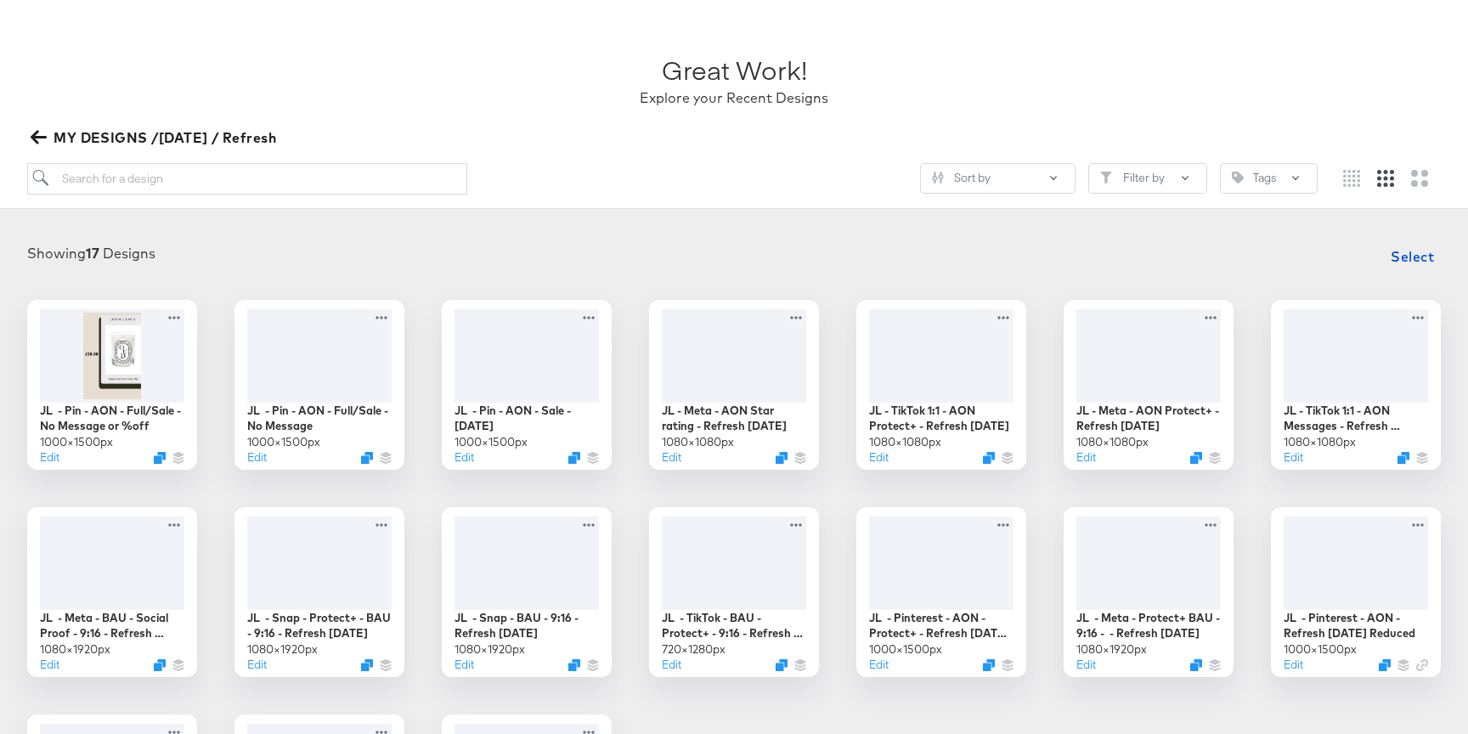
click at [37, 133] on icon "button" at bounding box center [39, 137] width 16 height 16
